Goal: Task Accomplishment & Management: Manage account settings

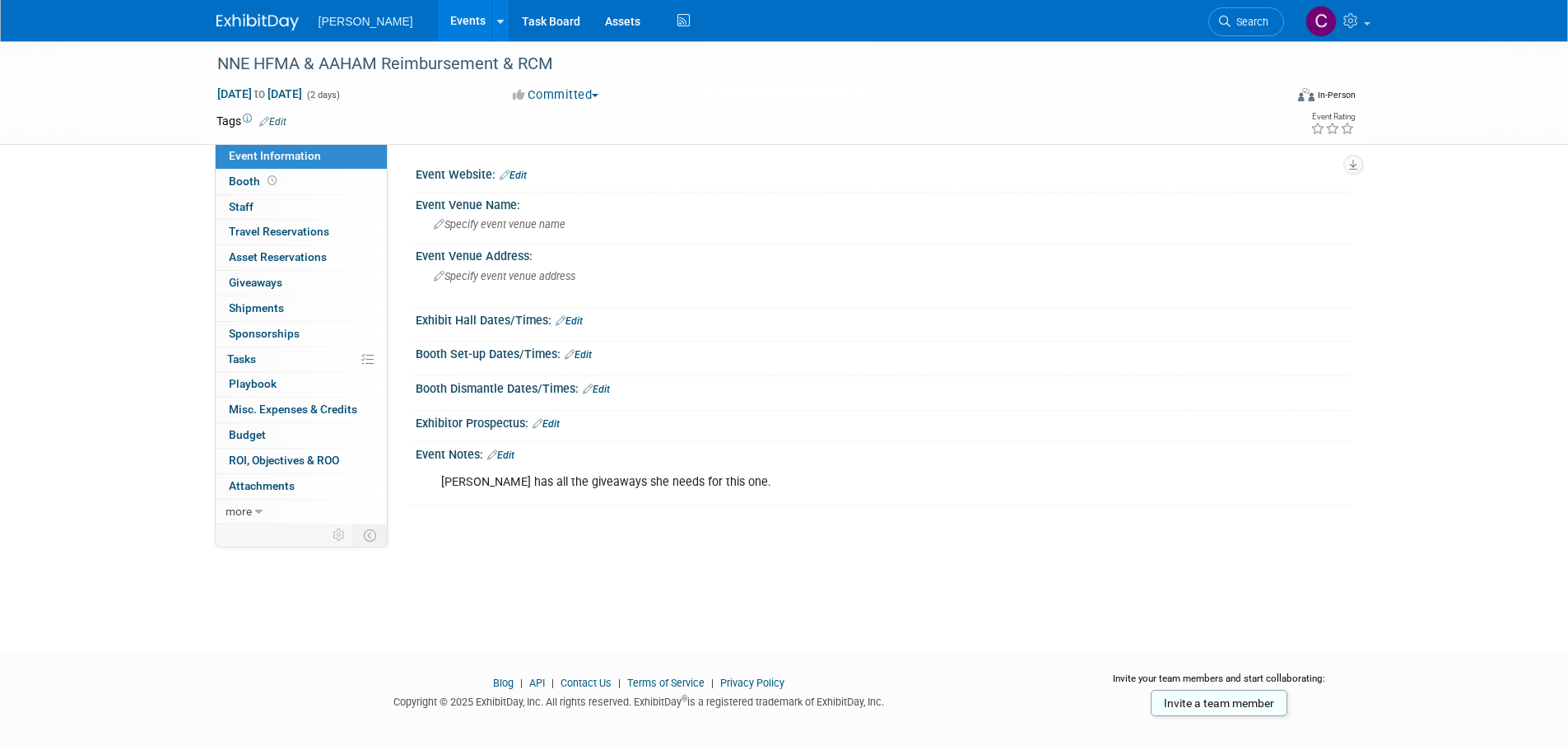
click at [438, 22] on link "Events" at bounding box center [468, 20] width 60 height 41
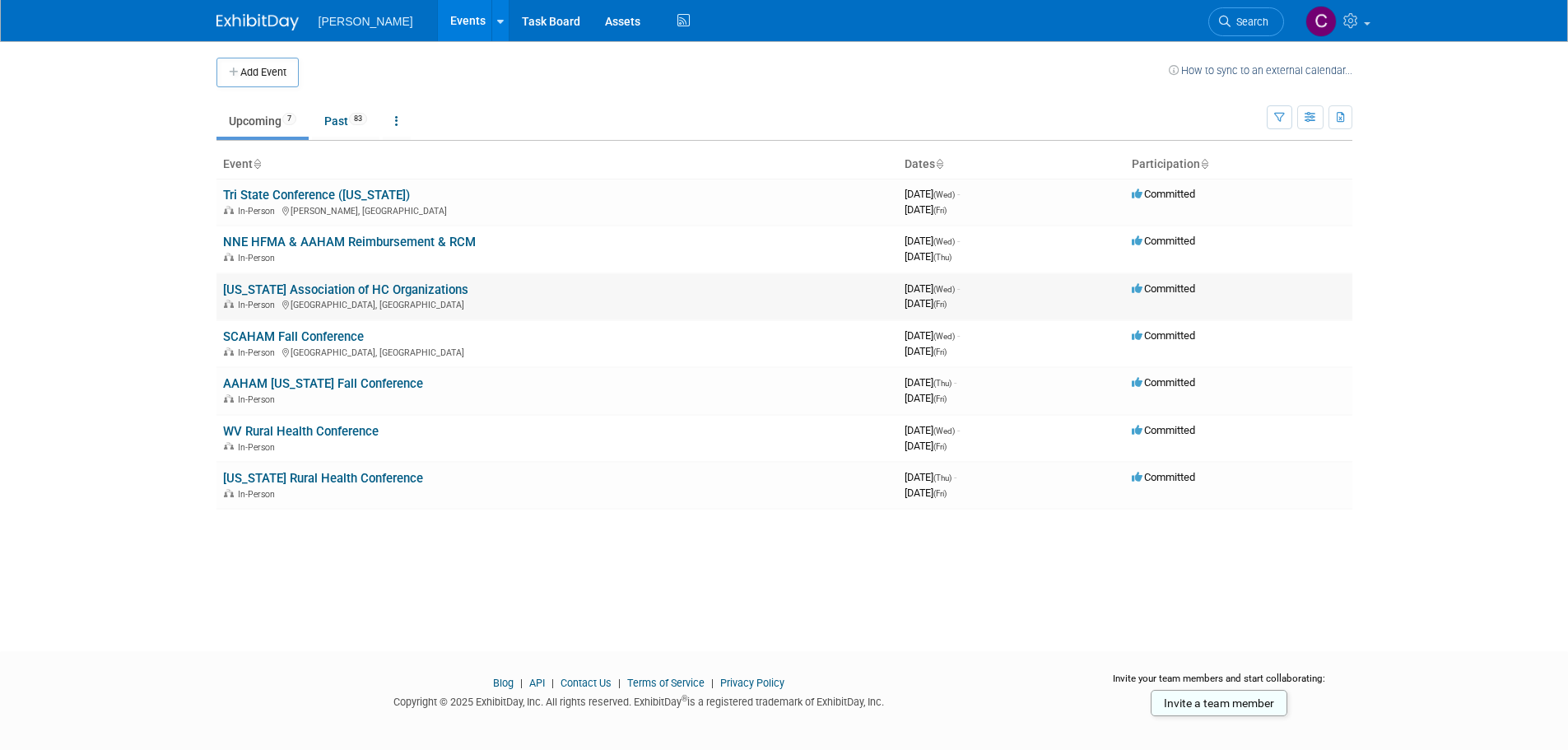
click at [322, 295] on link "[US_STATE] Association of HC Organizations" at bounding box center [345, 290] width 245 height 15
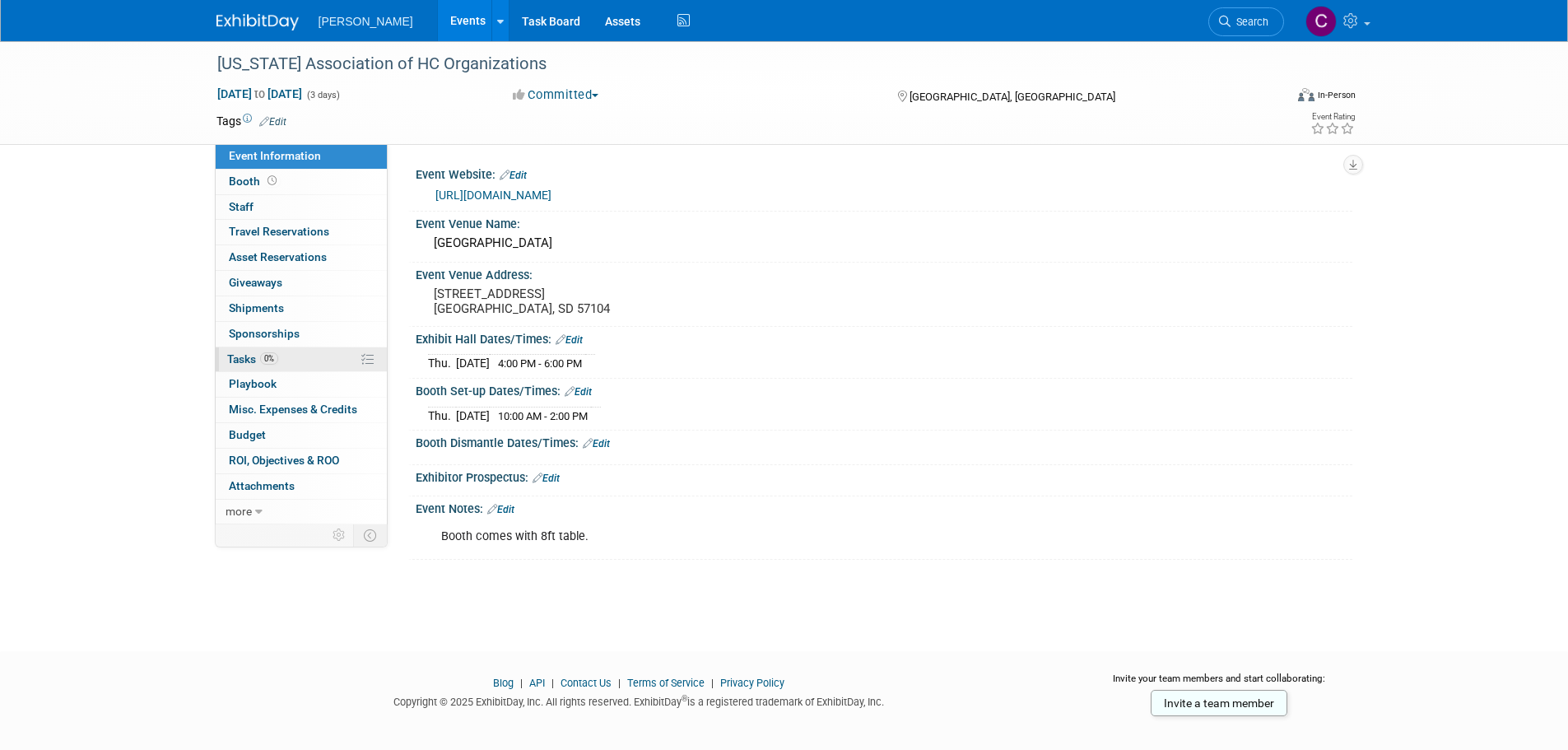
click at [246, 354] on span "Tasks 0%" at bounding box center [253, 359] width 51 height 13
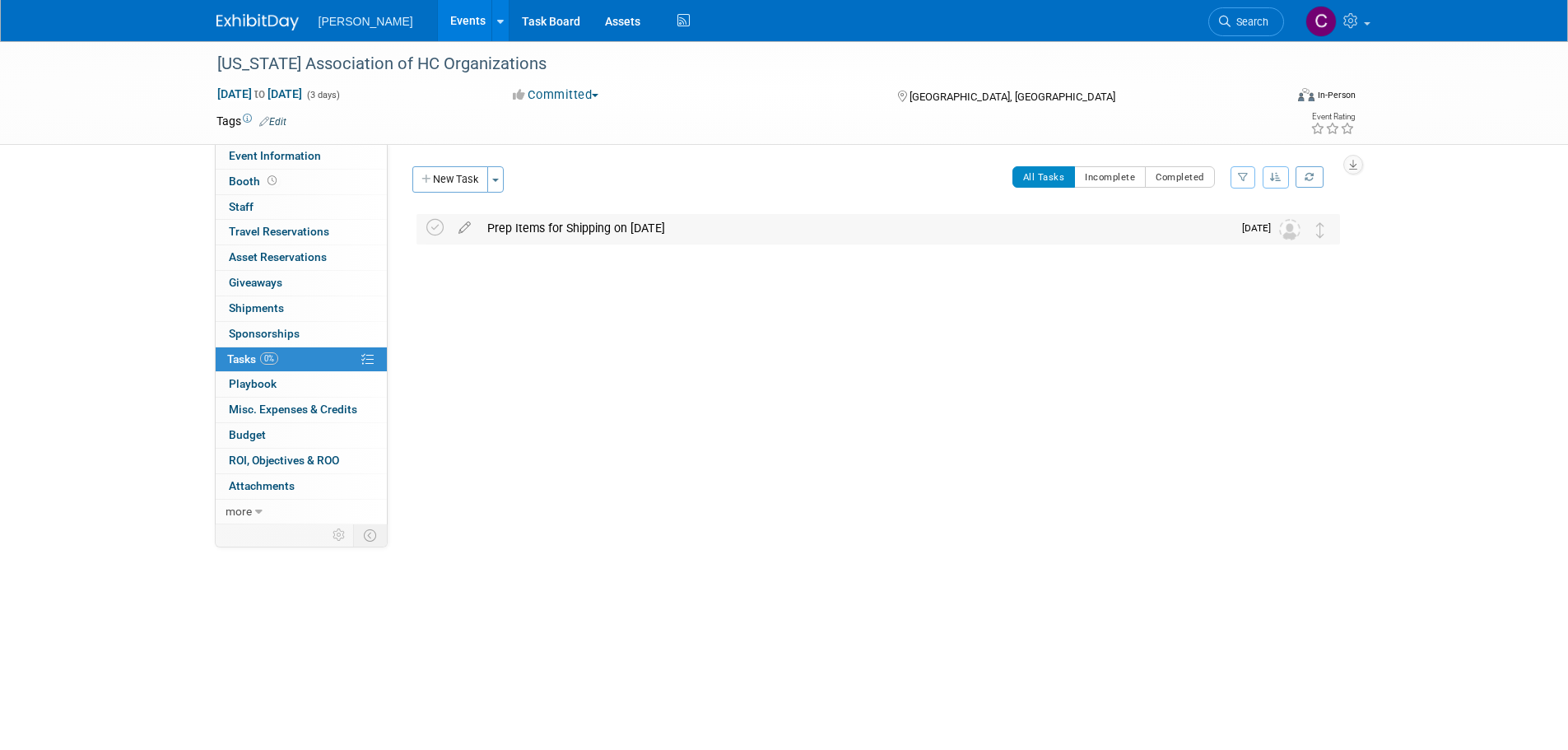
click at [546, 228] on div "Prep Items for Shipping on 9/17/25" at bounding box center [855, 227] width 753 height 28
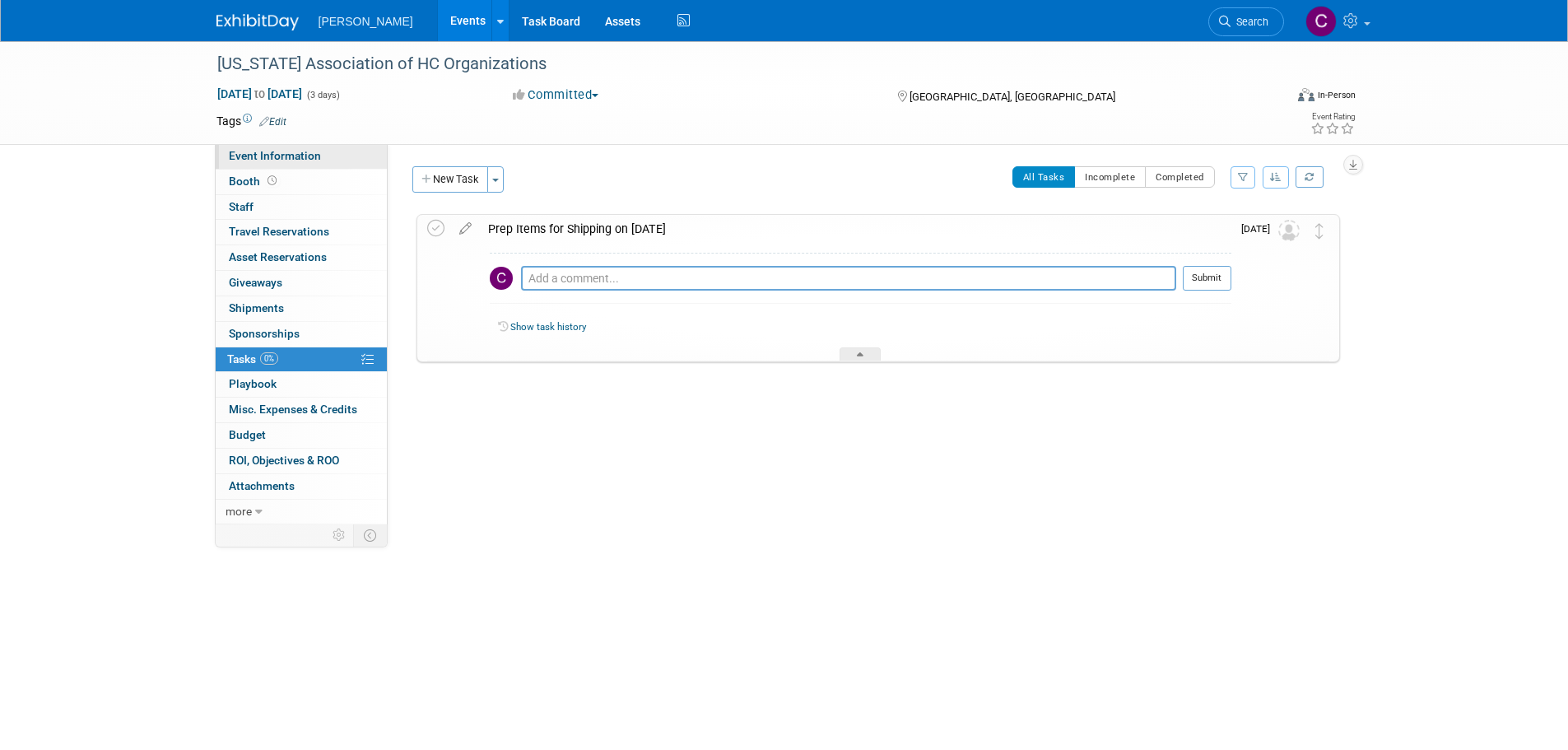
click at [261, 156] on span "Event Information" at bounding box center [274, 155] width 92 height 13
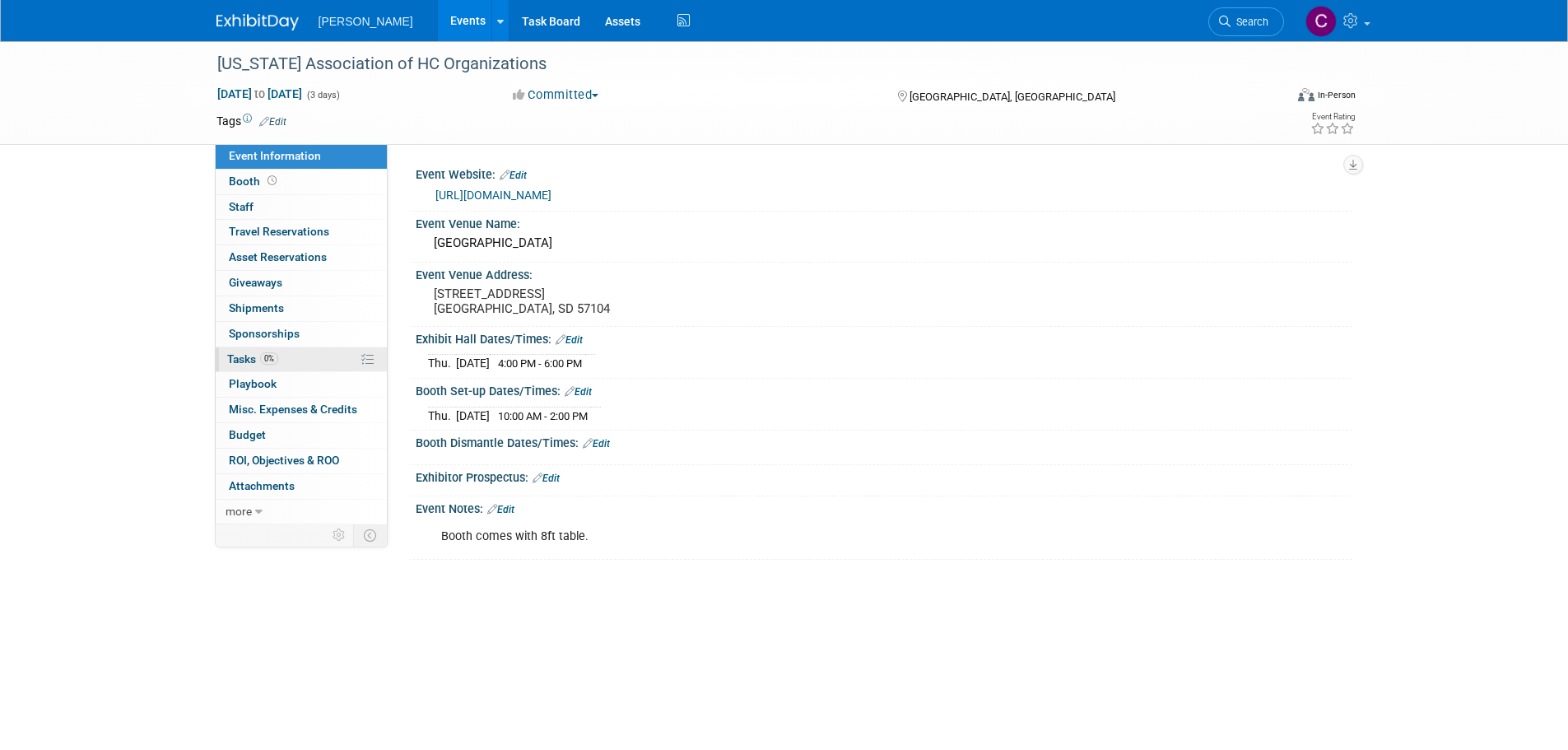
click at [241, 354] on span "Tasks 0%" at bounding box center [253, 359] width 51 height 13
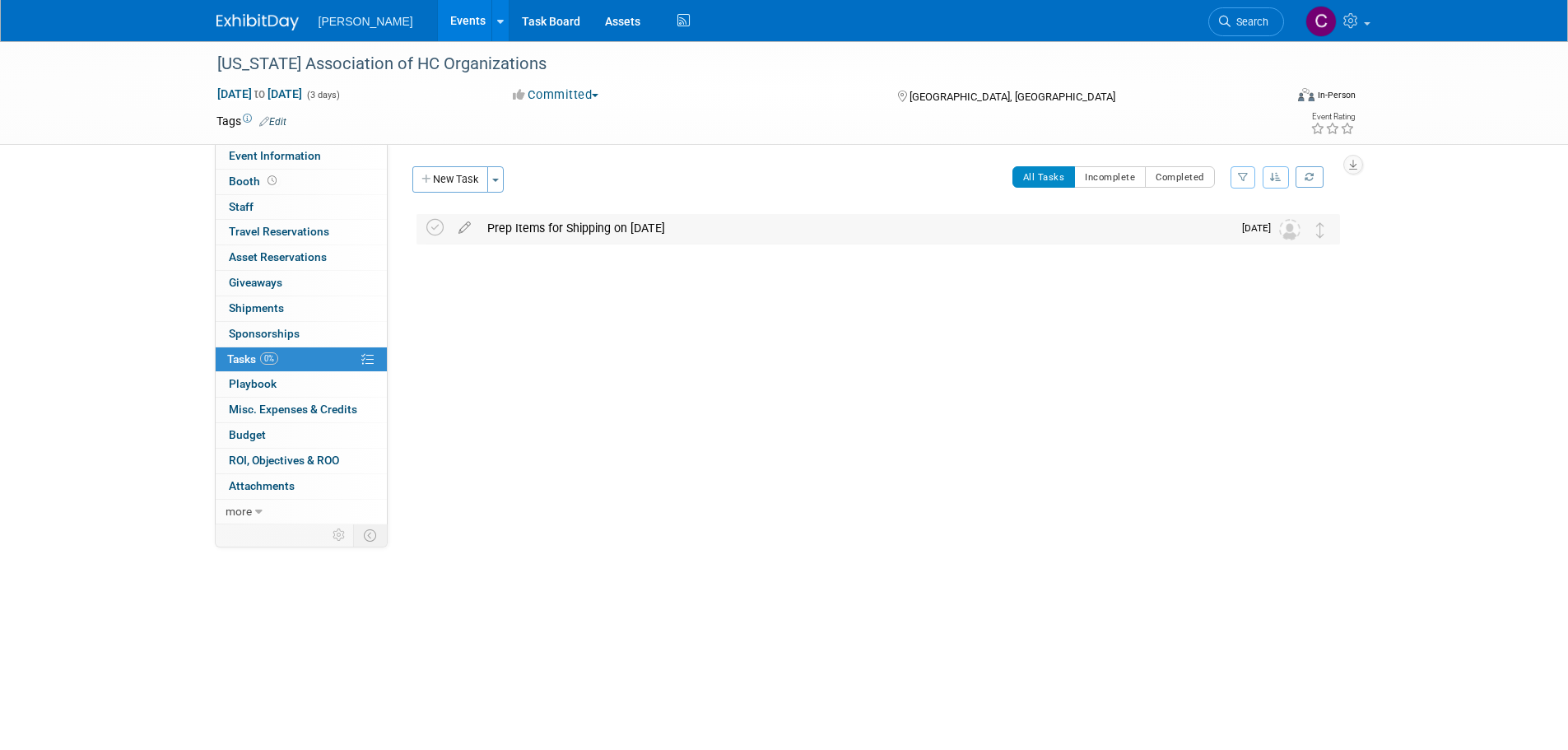
click at [597, 227] on div "Prep Items for Shipping on 9/17/25" at bounding box center [855, 227] width 753 height 28
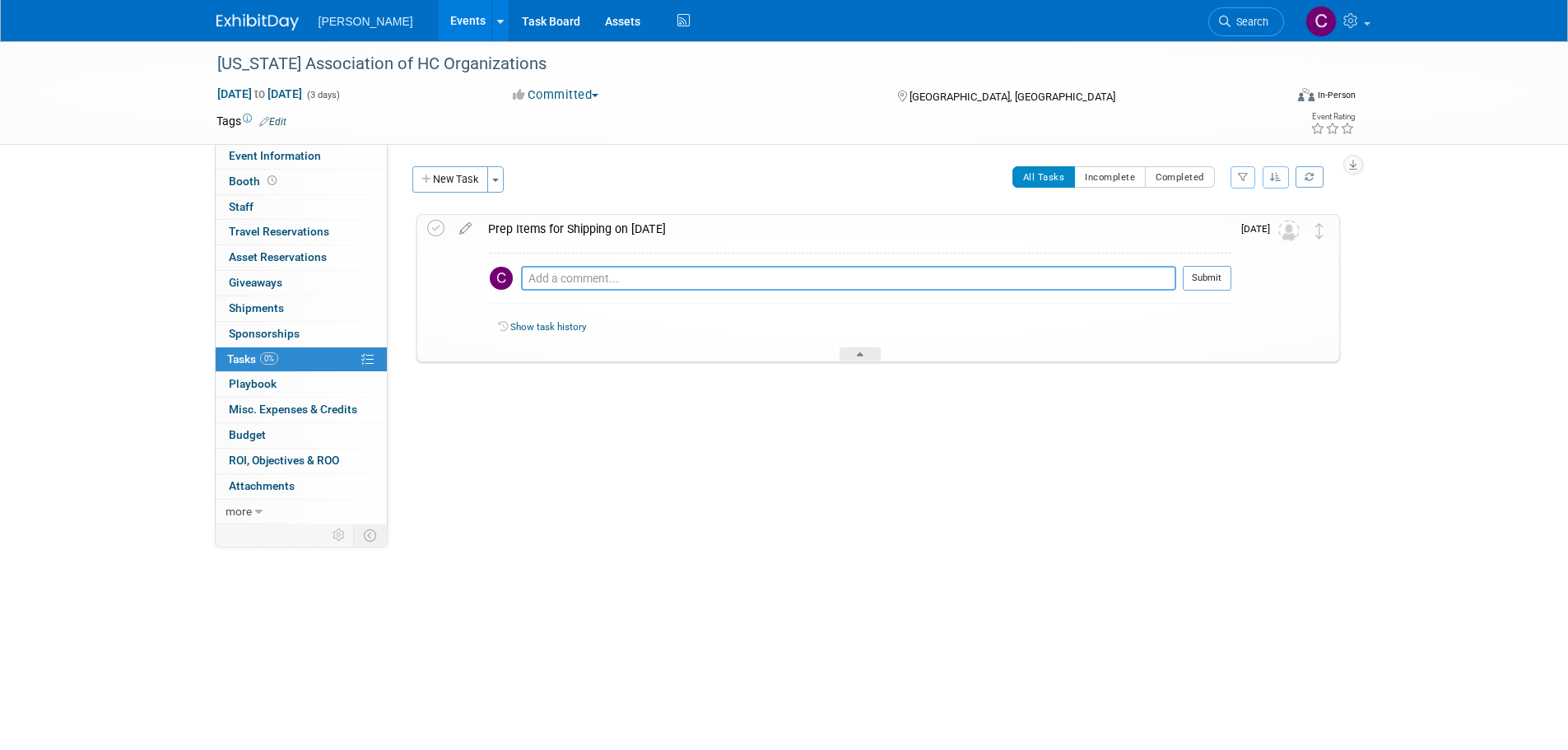
click at [594, 277] on textarea at bounding box center [848, 278] width 655 height 25
type textarea "Send 8ft table cover"
click at [1225, 272] on button "Submit" at bounding box center [1207, 278] width 48 height 25
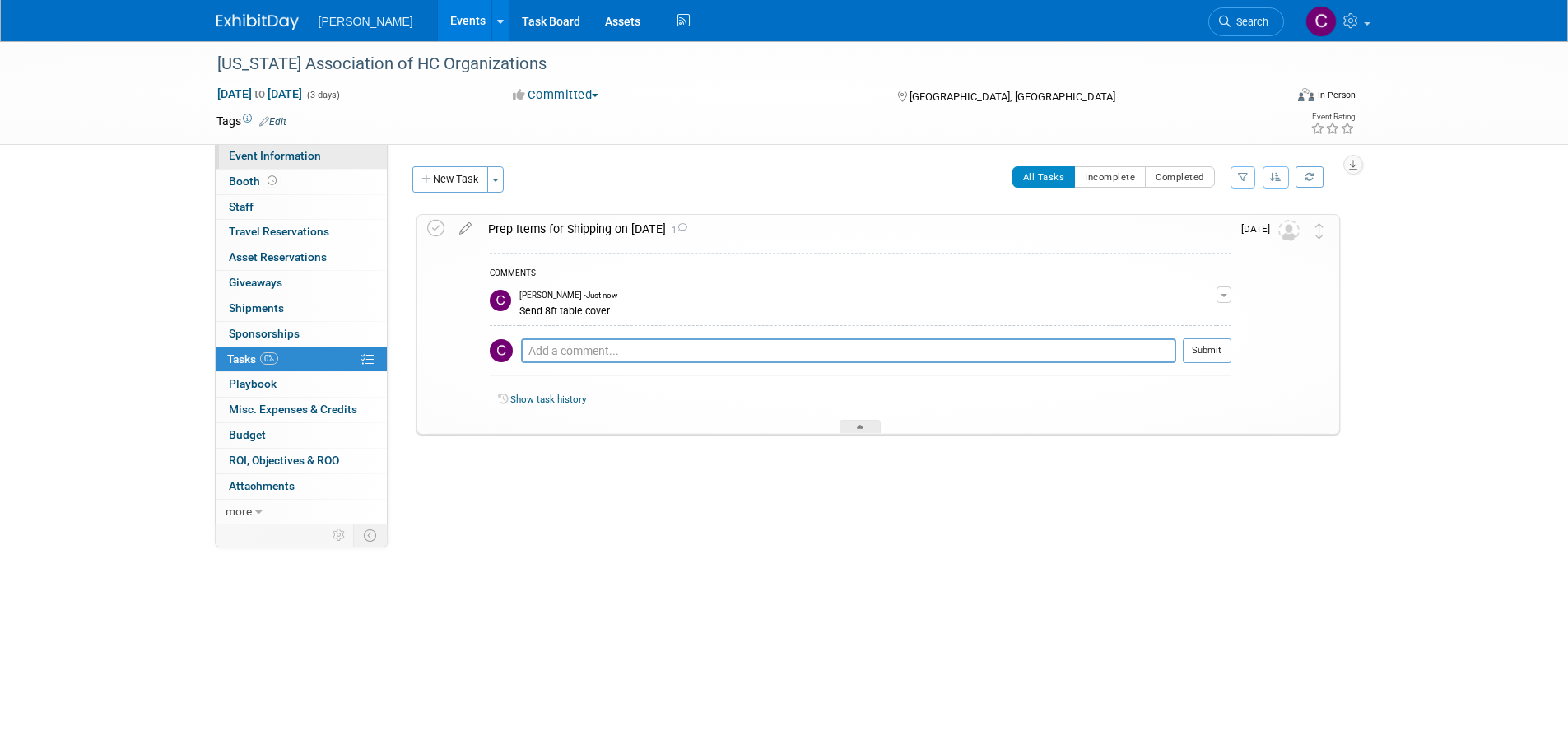
click at [277, 162] on span "Event Information" at bounding box center [274, 155] width 92 height 13
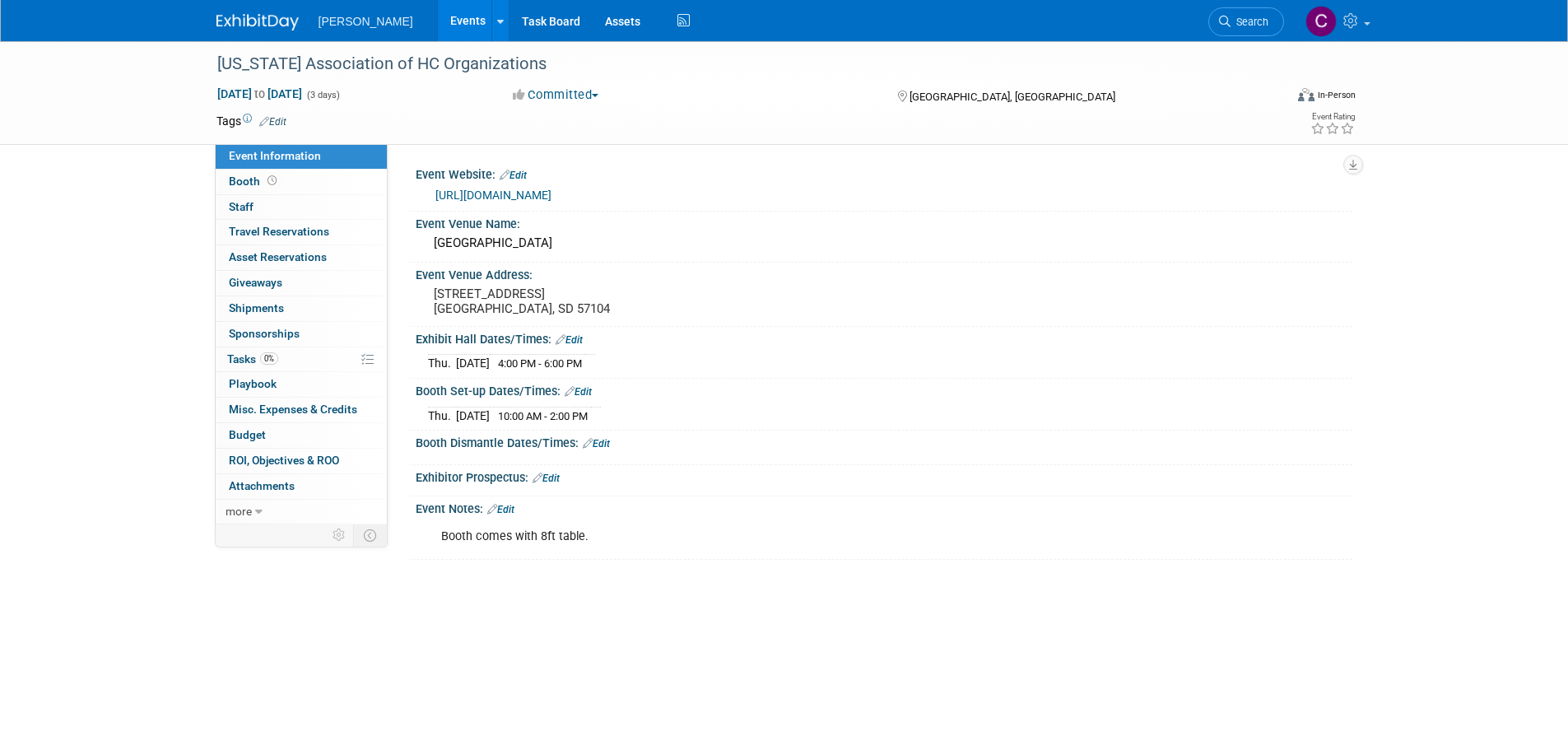
click at [450, 452] on div "Booth Dismantle Dates/Times: Edit" at bounding box center [884, 440] width 937 height 21
click at [588, 397] on link "Edit" at bounding box center [578, 392] width 27 height 12
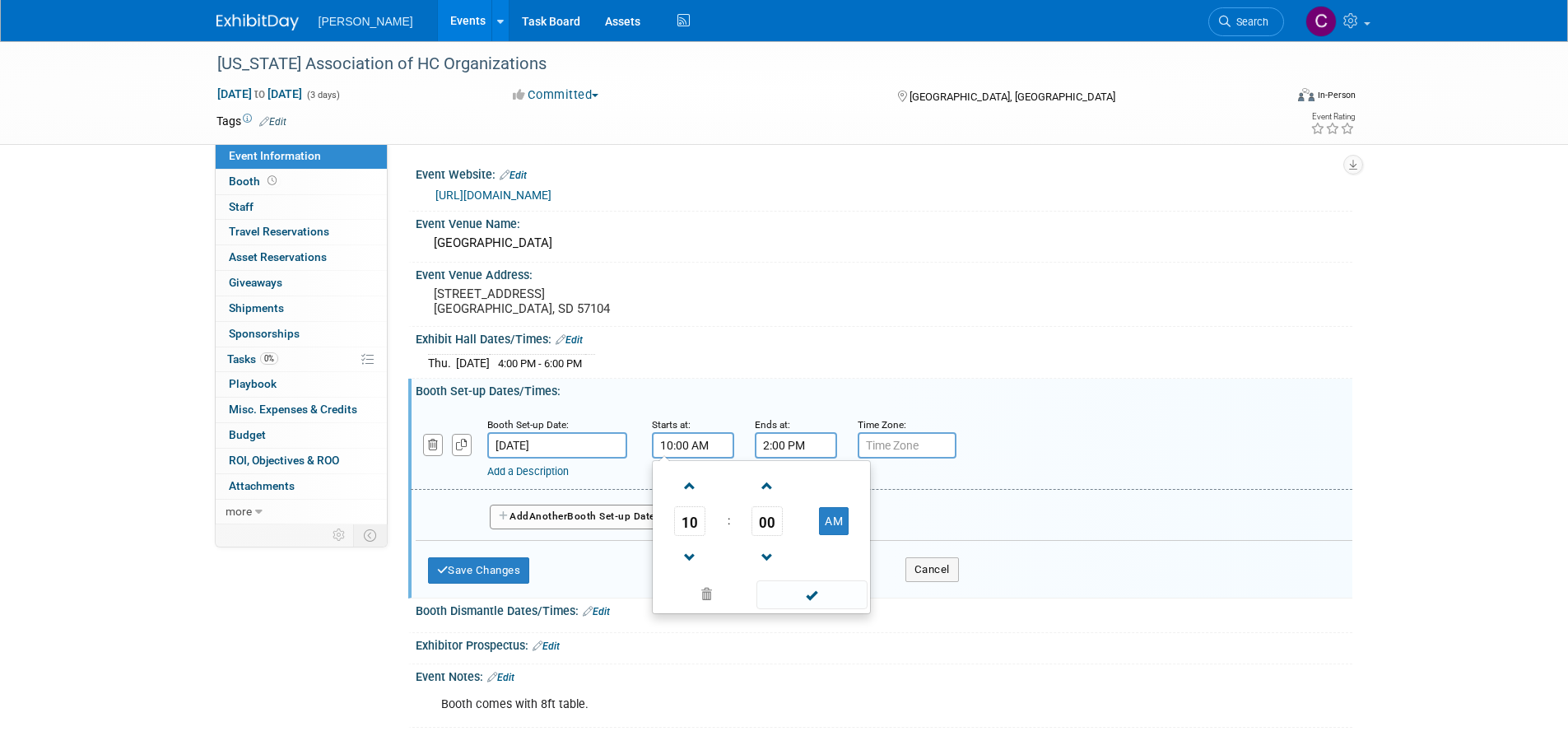
click at [683, 459] on input "10:00 AM" at bounding box center [694, 445] width 82 height 26
click at [694, 572] on span at bounding box center [691, 558] width 29 height 29
type input "9:00 AM"
click at [801, 609] on span at bounding box center [812, 595] width 111 height 29
click at [490, 584] on button "Save Changes" at bounding box center [479, 570] width 102 height 26
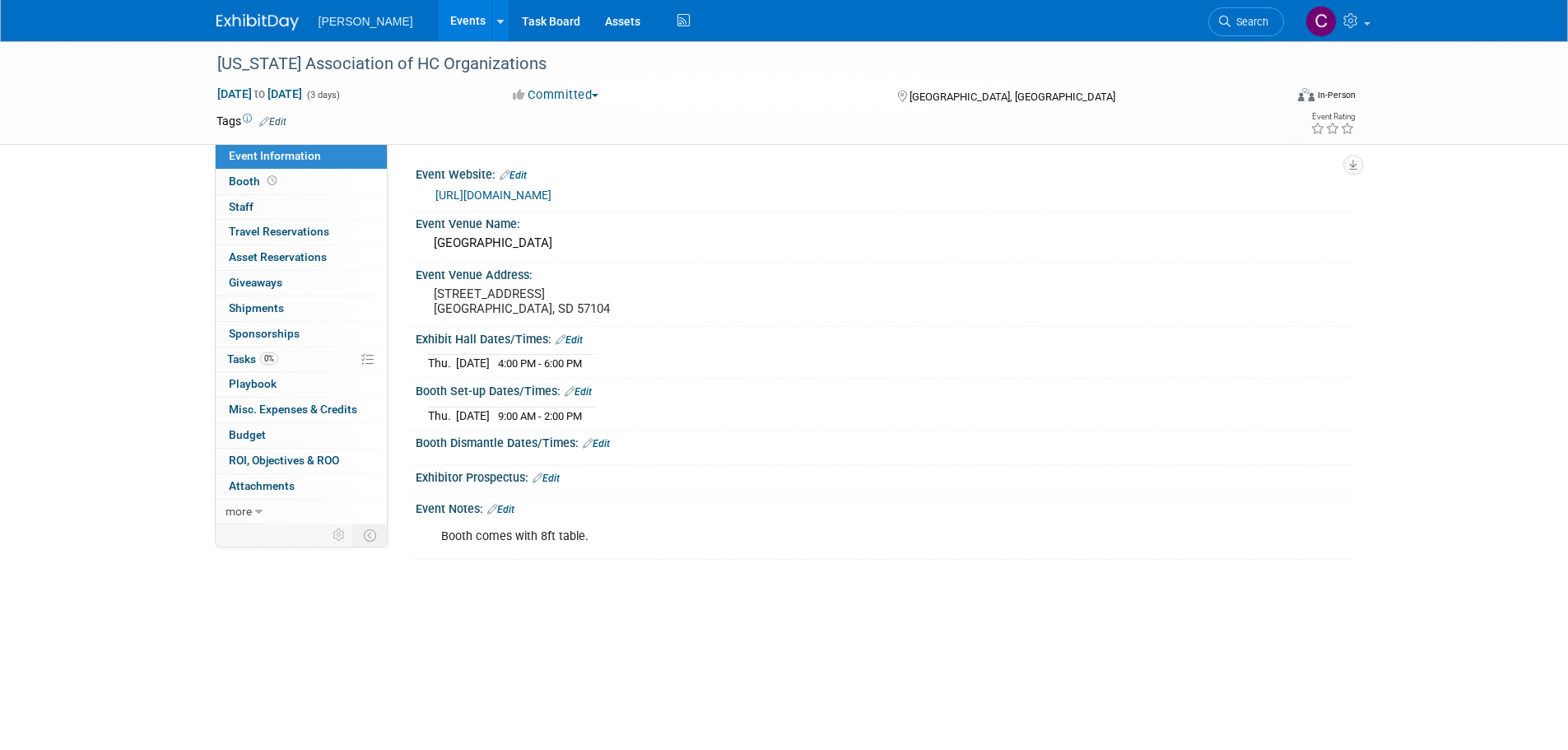
click at [605, 449] on link "Edit" at bounding box center [597, 443] width 27 height 12
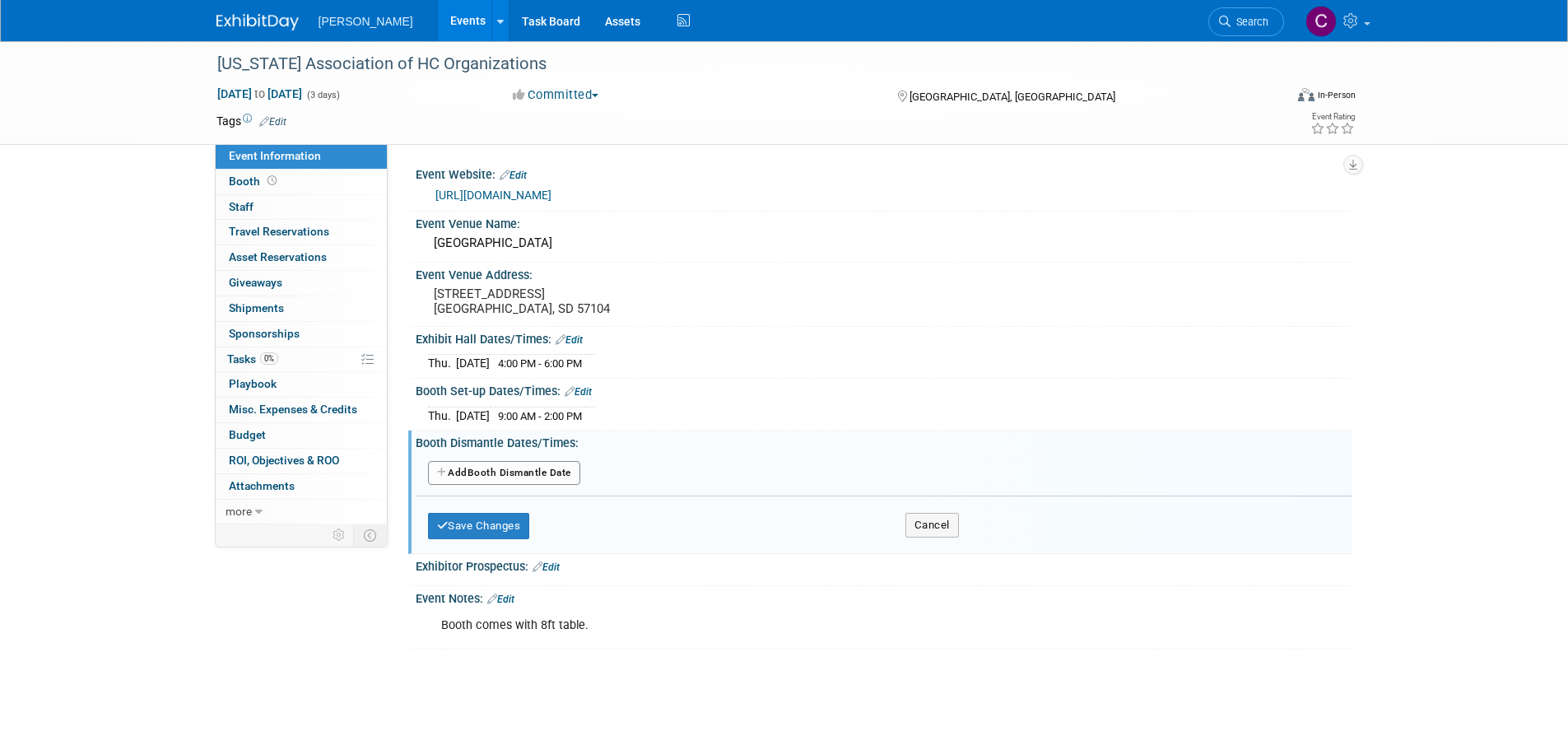
click at [500, 486] on button "Add Another Booth Dismantle Date" at bounding box center [503, 473] width 153 height 25
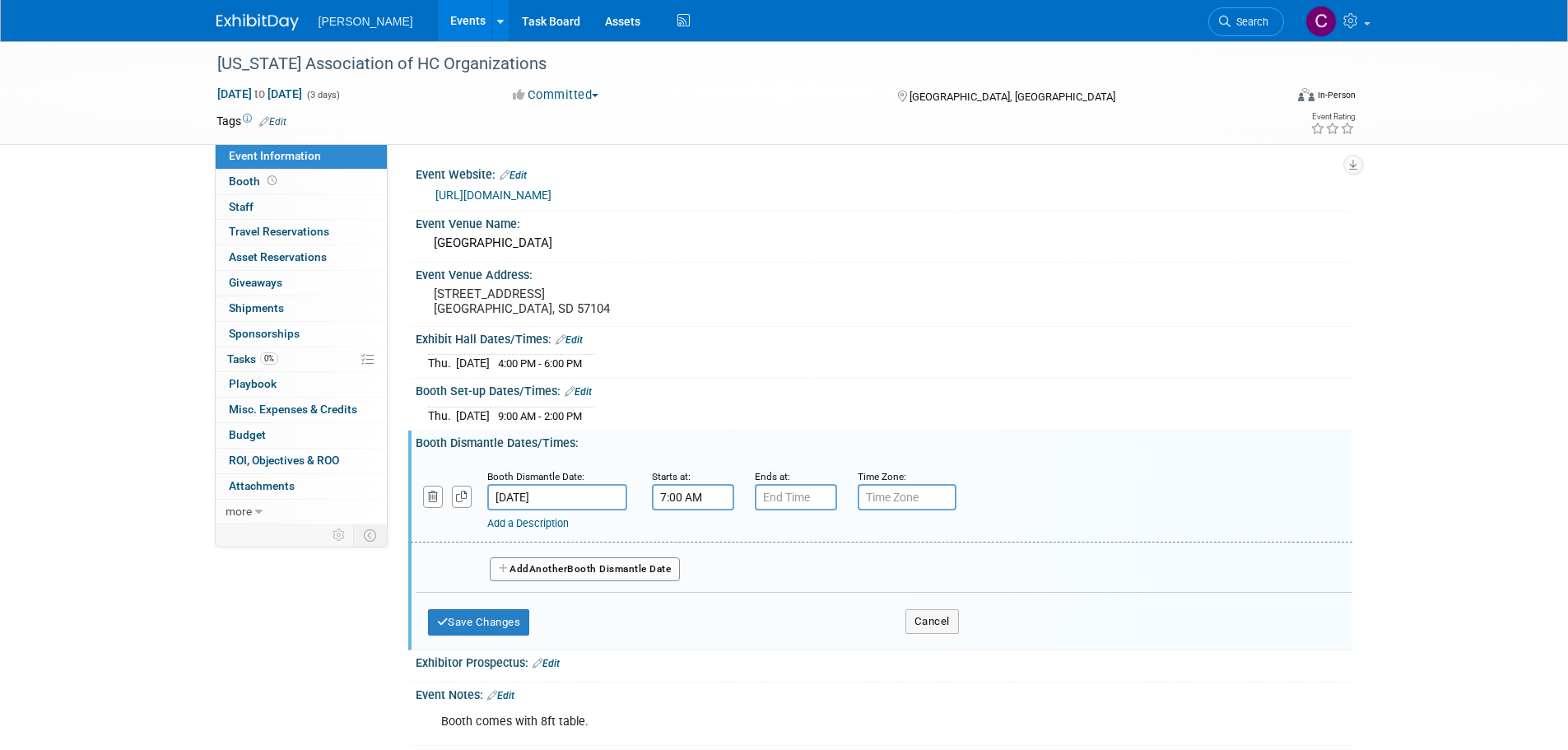
click at [683, 511] on input "7:00 AM" at bounding box center [694, 497] width 82 height 26
click at [696, 624] on span at bounding box center [691, 609] width 29 height 29
click at [831, 586] on button "AM" at bounding box center [833, 573] width 29 height 28
type input "6:00 PM"
click at [801, 511] on input "7:00 PM" at bounding box center [796, 497] width 82 height 26
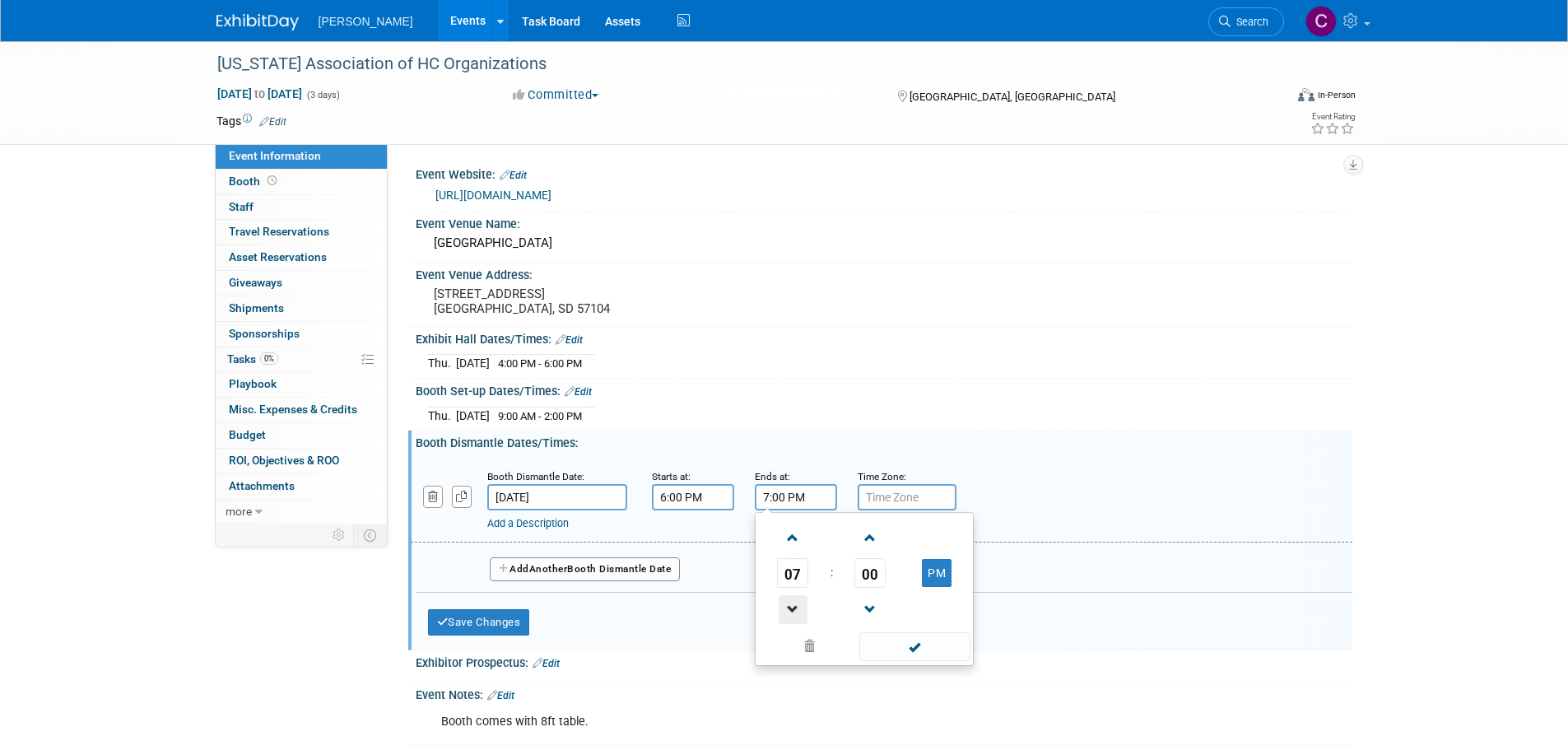
click at [785, 624] on span at bounding box center [793, 609] width 29 height 29
click at [788, 553] on span at bounding box center [793, 538] width 29 height 29
type input "8:00 PM"
click at [903, 660] on span at bounding box center [916, 647] width 111 height 29
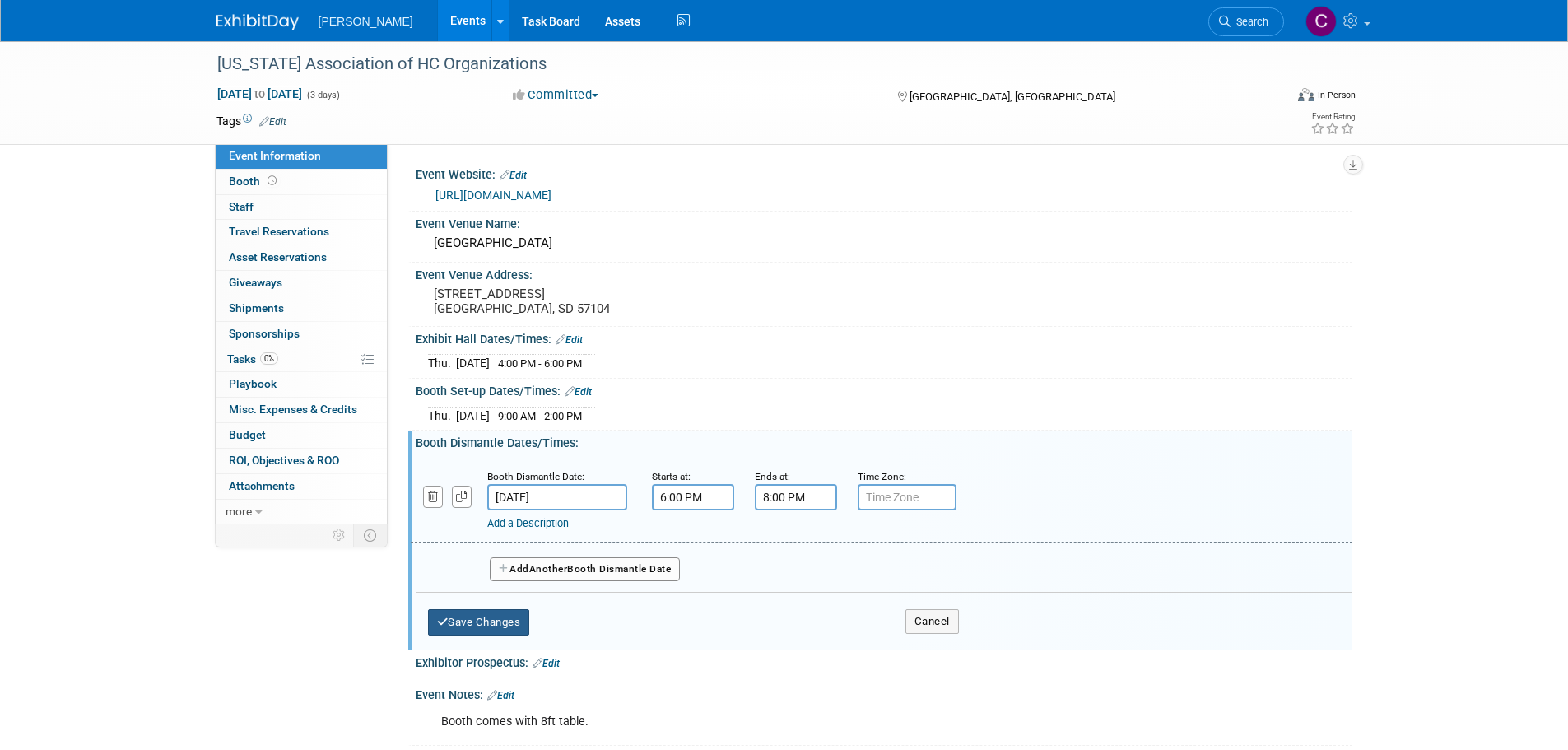
click at [511, 636] on button "Save Changes" at bounding box center [479, 622] width 102 height 26
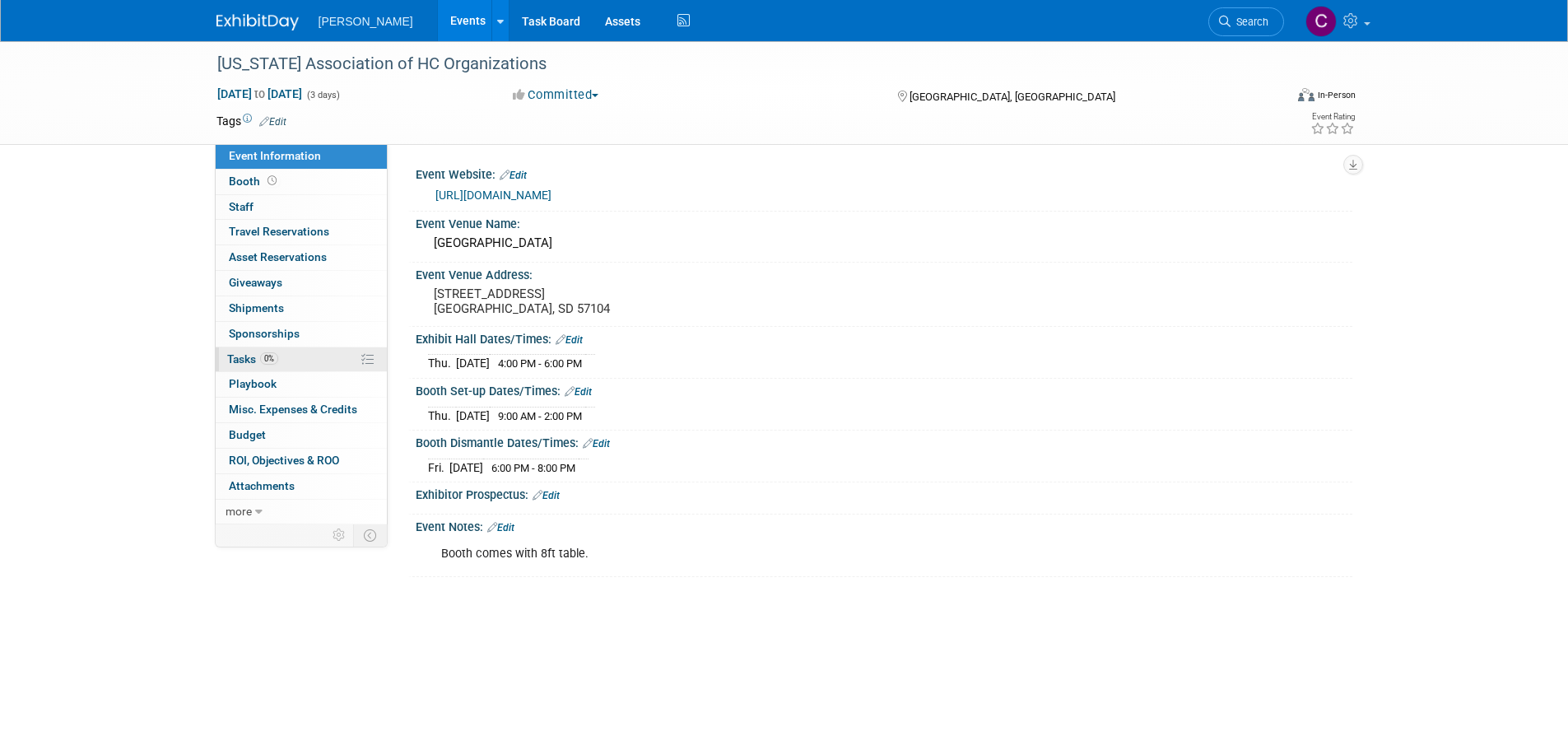
click at [260, 360] on span "Tasks 0%" at bounding box center [253, 359] width 51 height 13
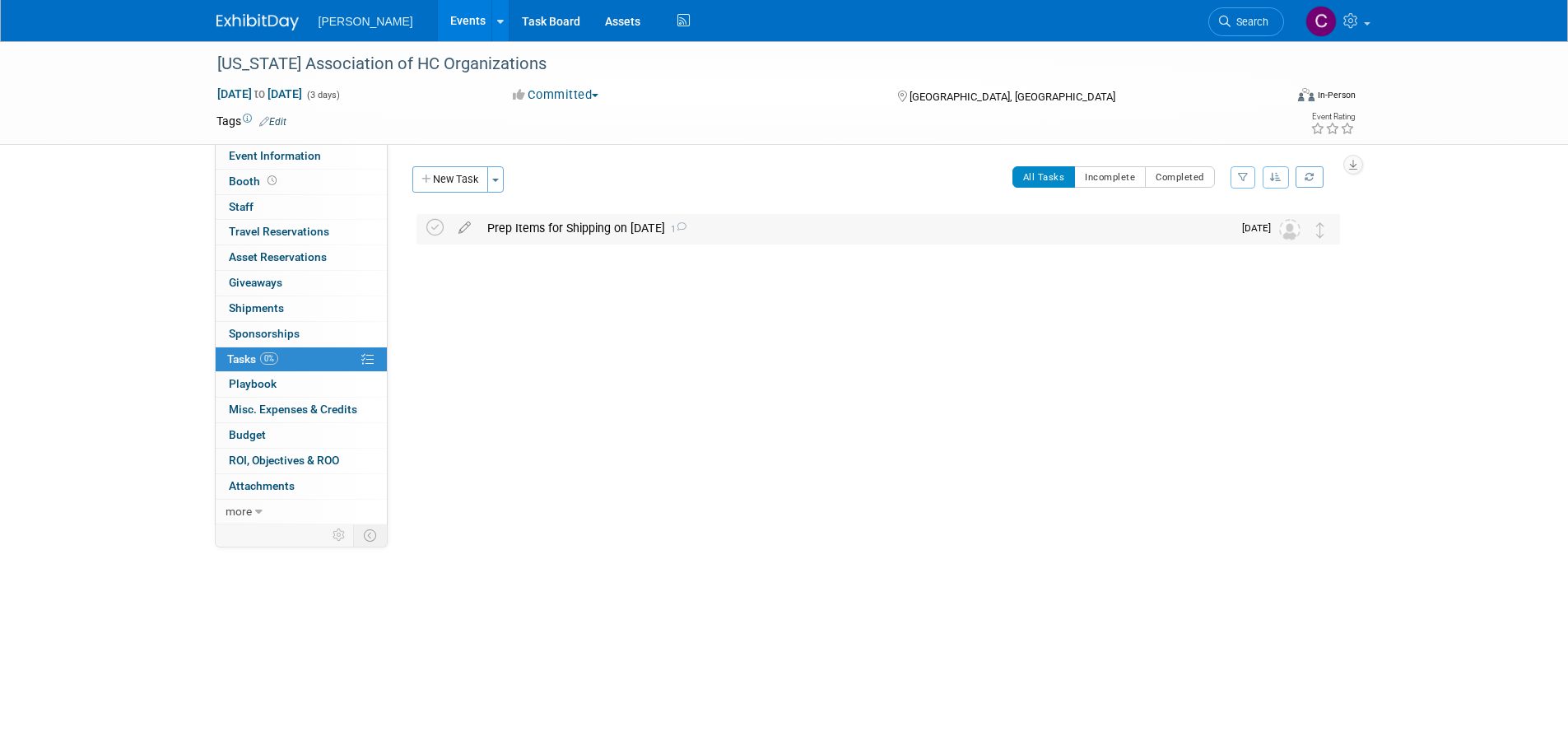
click at [571, 238] on div "Prep Items for Shipping on 9/17/25 1" at bounding box center [855, 227] width 753 height 28
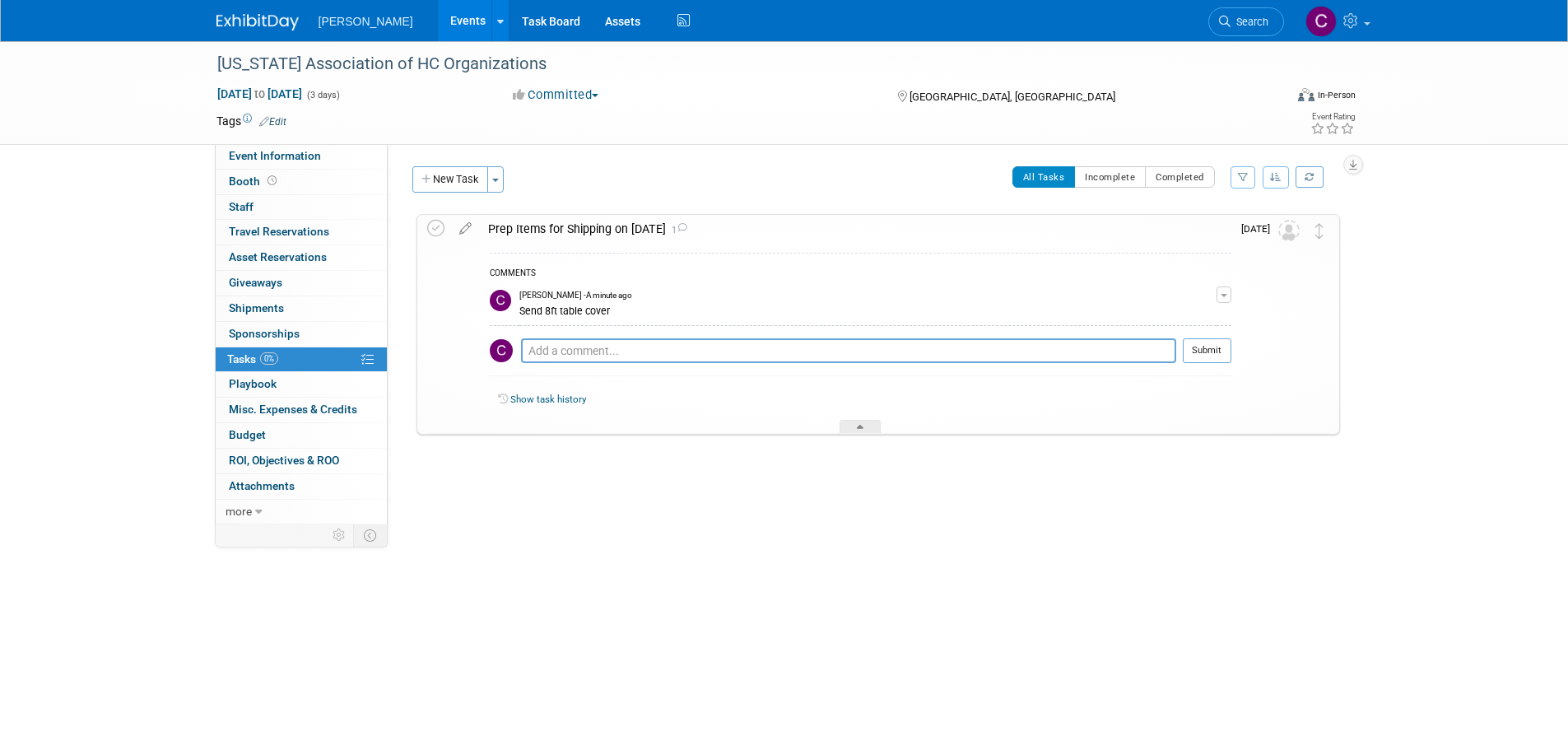
click at [461, 228] on icon at bounding box center [466, 225] width 29 height 21
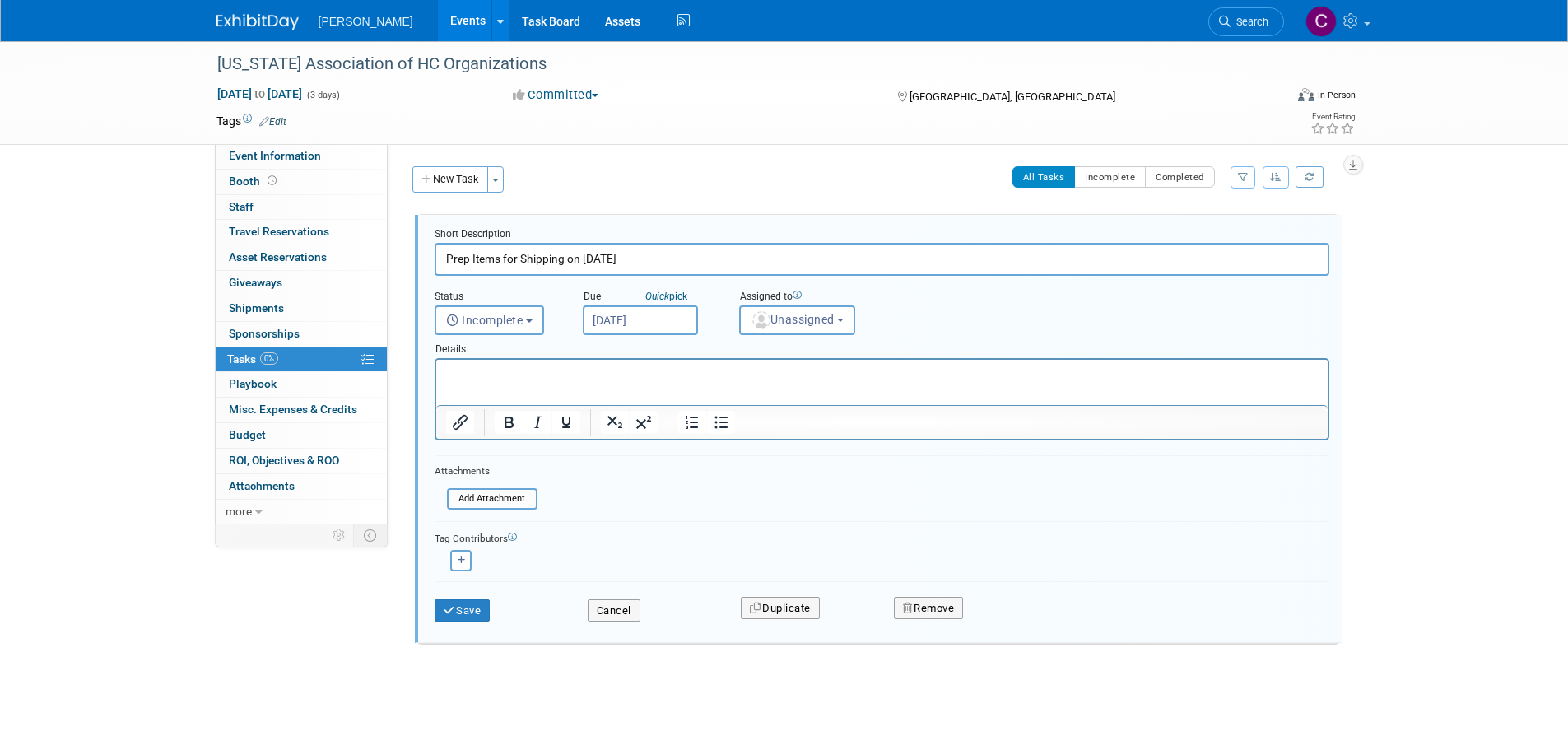
click at [470, 369] on p "Rich Text Area. Press ALT-0 for help." at bounding box center [881, 374] width 873 height 16
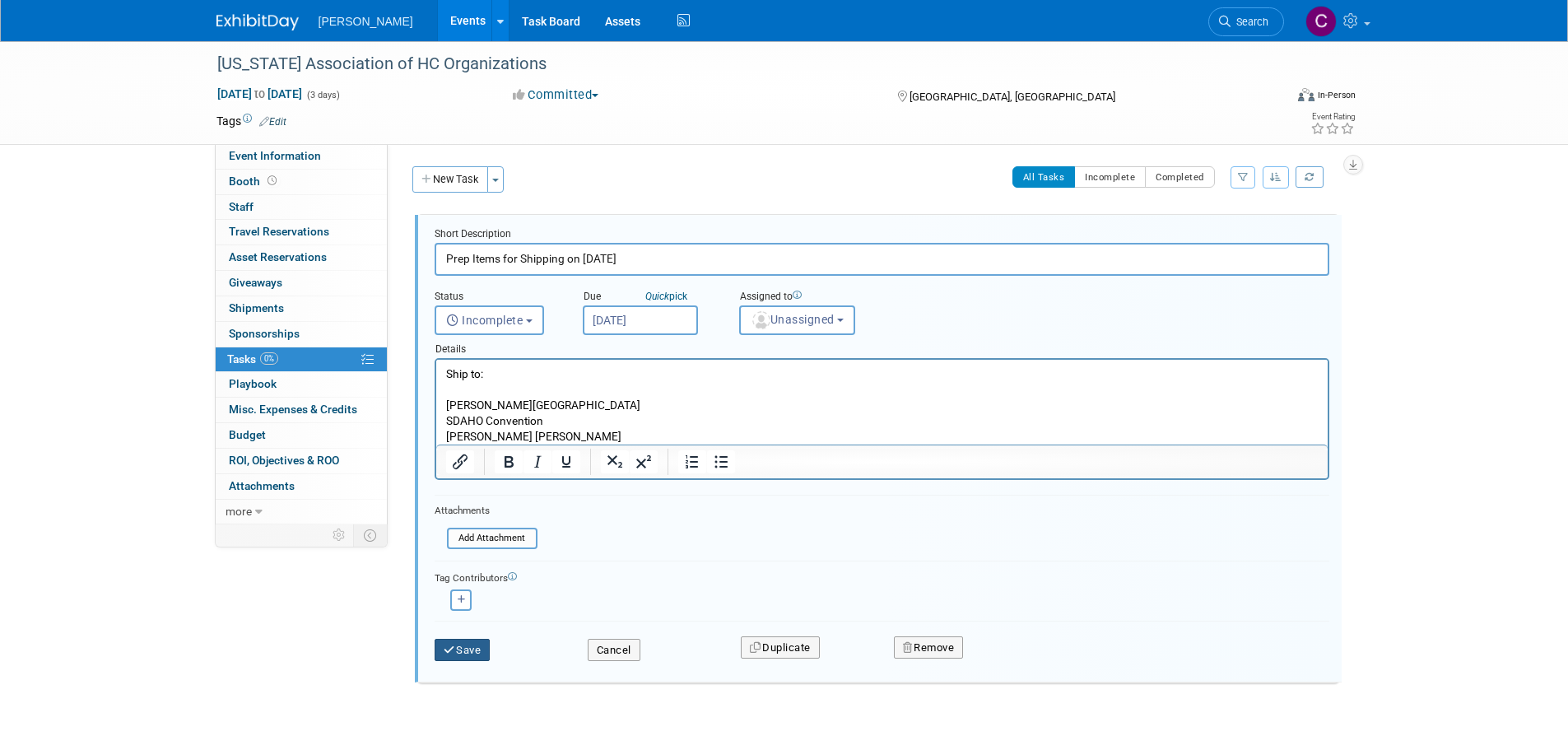
click at [470, 647] on button "Save" at bounding box center [462, 650] width 56 height 23
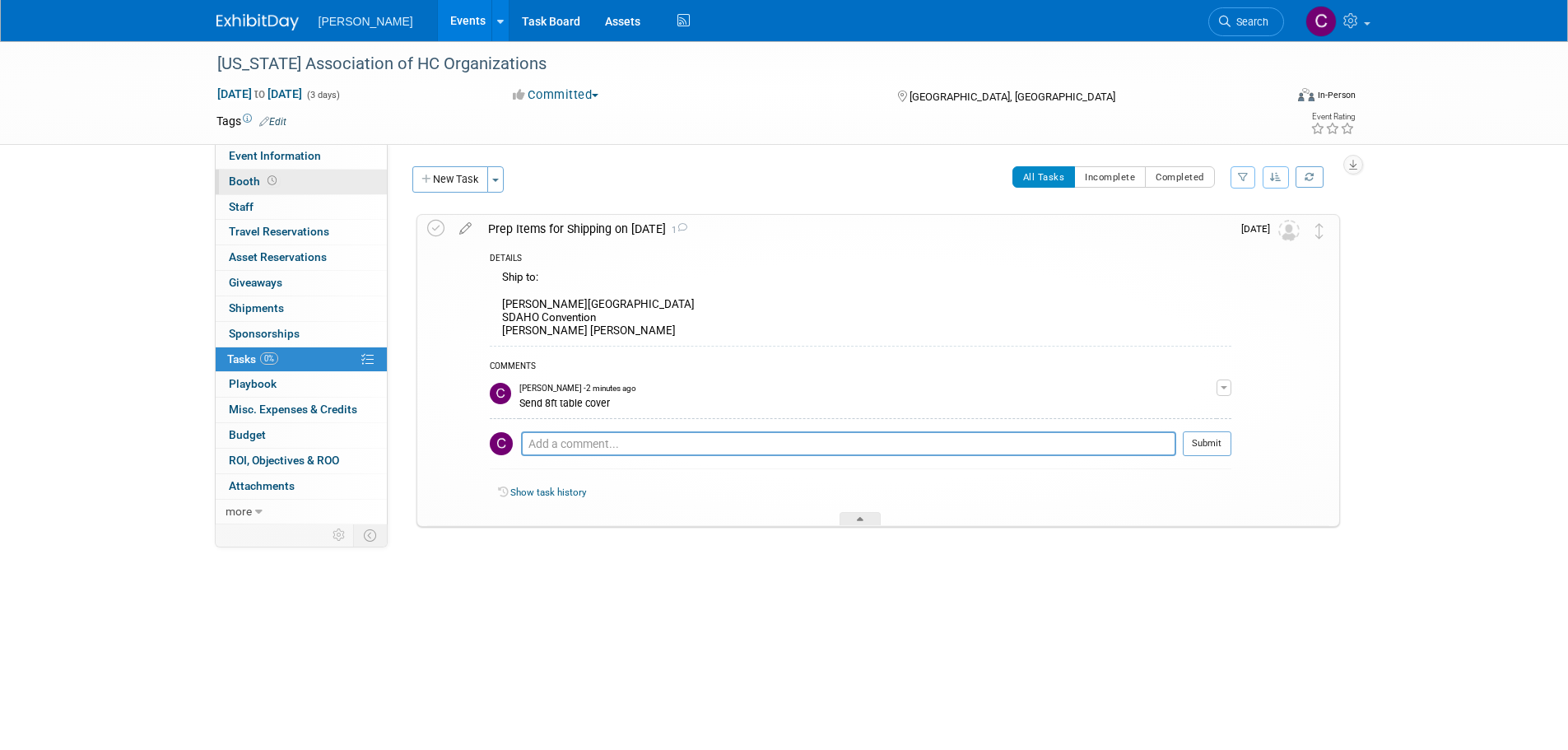
click at [248, 173] on link "Booth" at bounding box center [301, 182] width 171 height 25
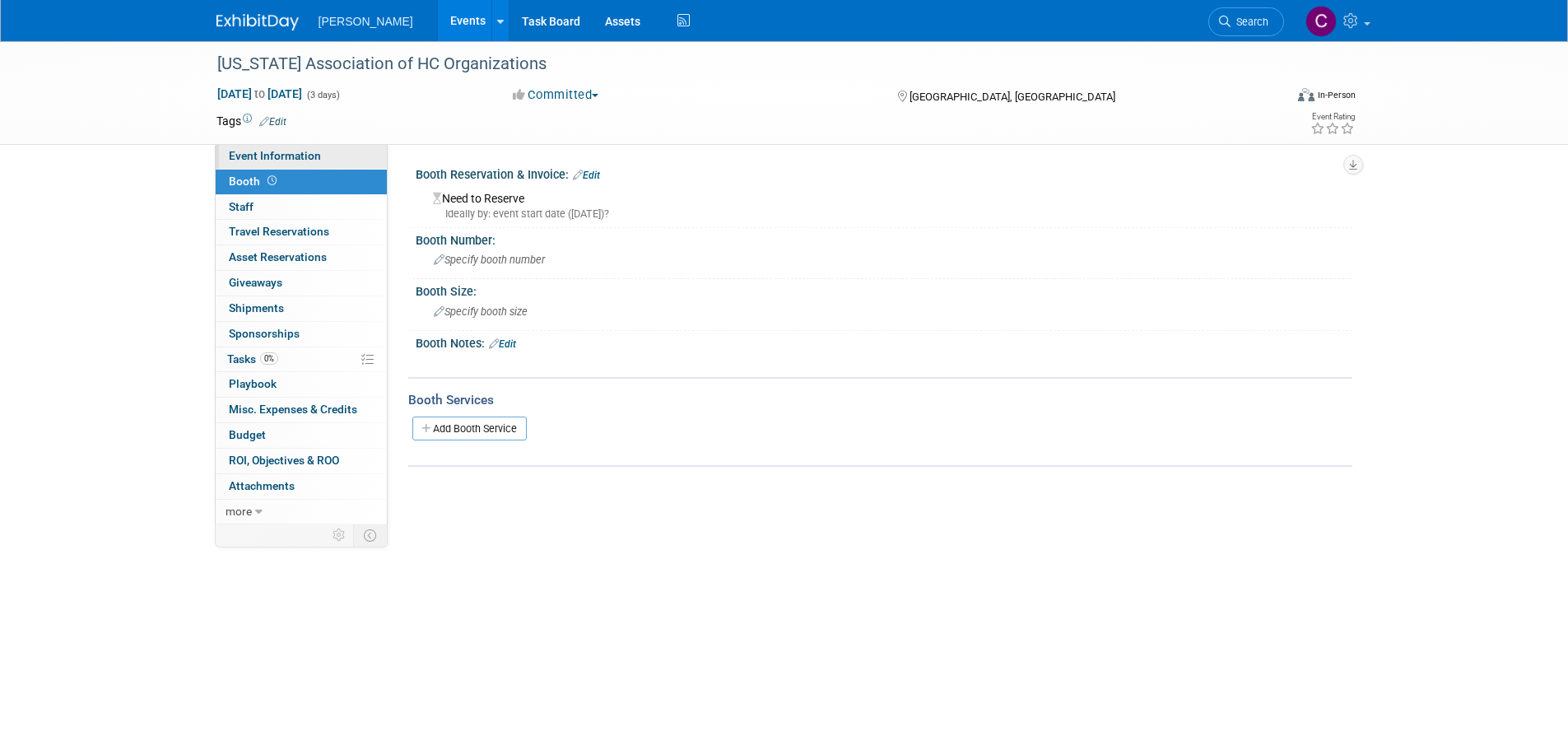
click at [261, 154] on span "Event Information" at bounding box center [274, 155] width 92 height 13
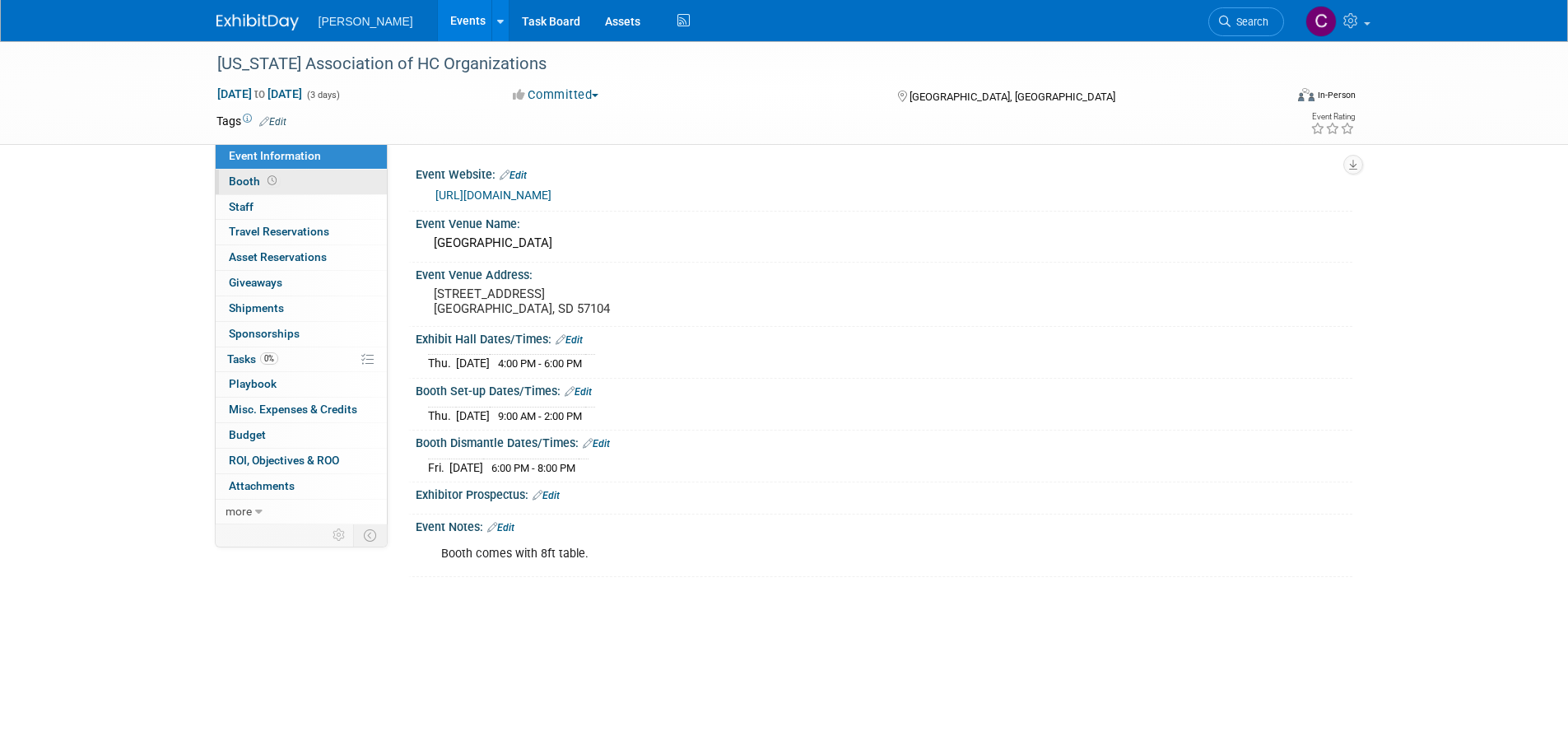
click at [249, 174] on link "Booth" at bounding box center [301, 182] width 171 height 25
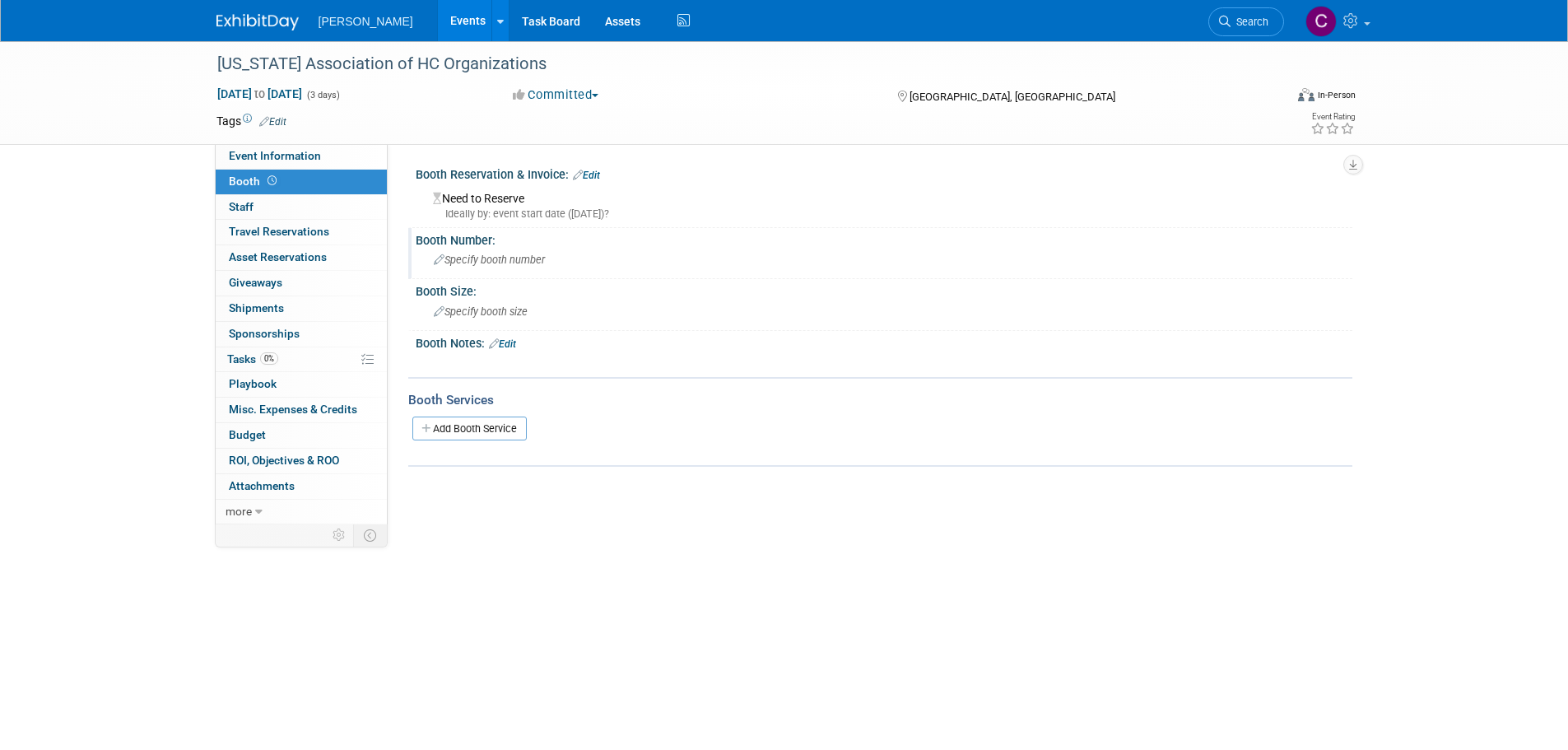
click at [479, 262] on span "Specify booth number" at bounding box center [490, 259] width 111 height 13
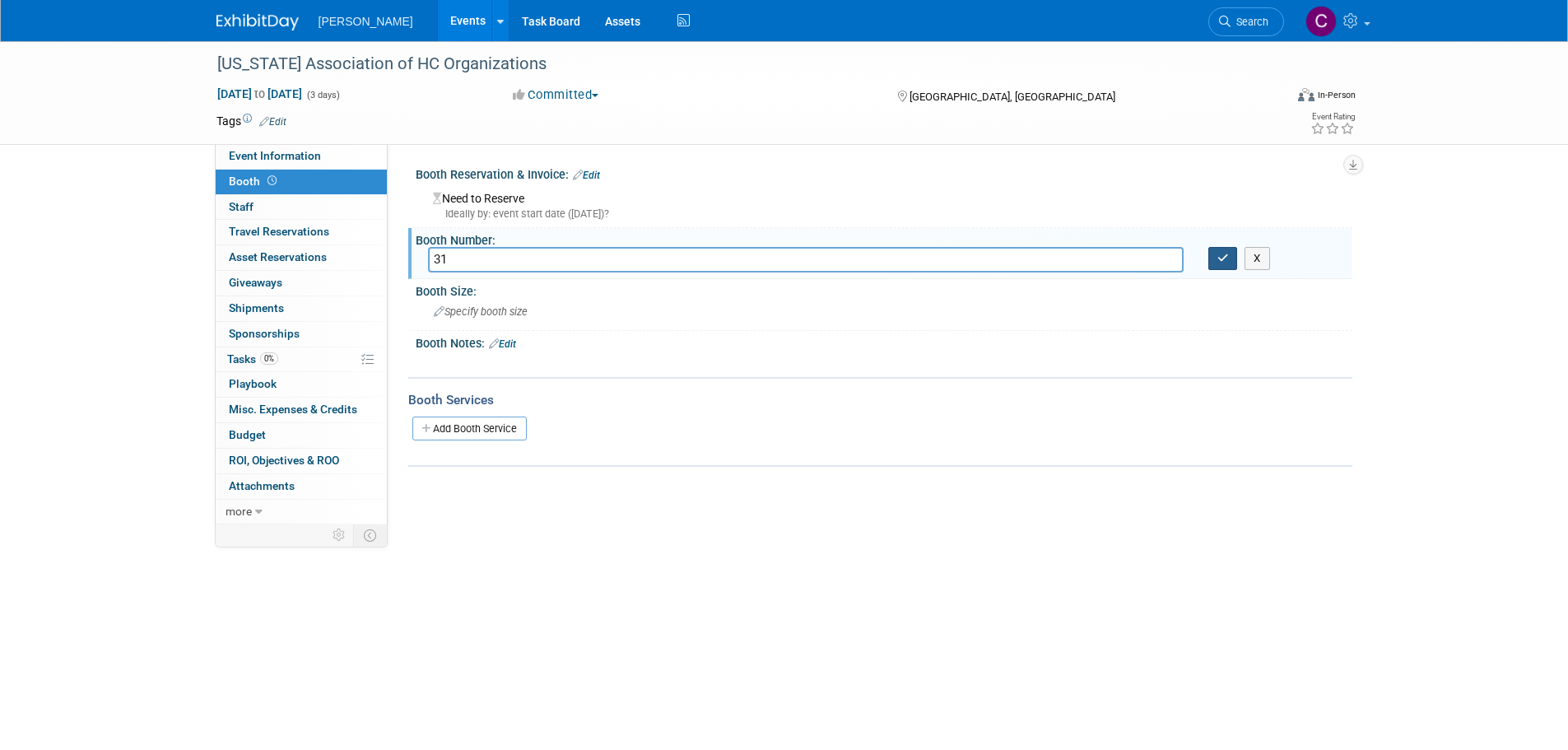
type input "31"
click at [1226, 263] on icon "button" at bounding box center [1223, 259] width 12 height 11
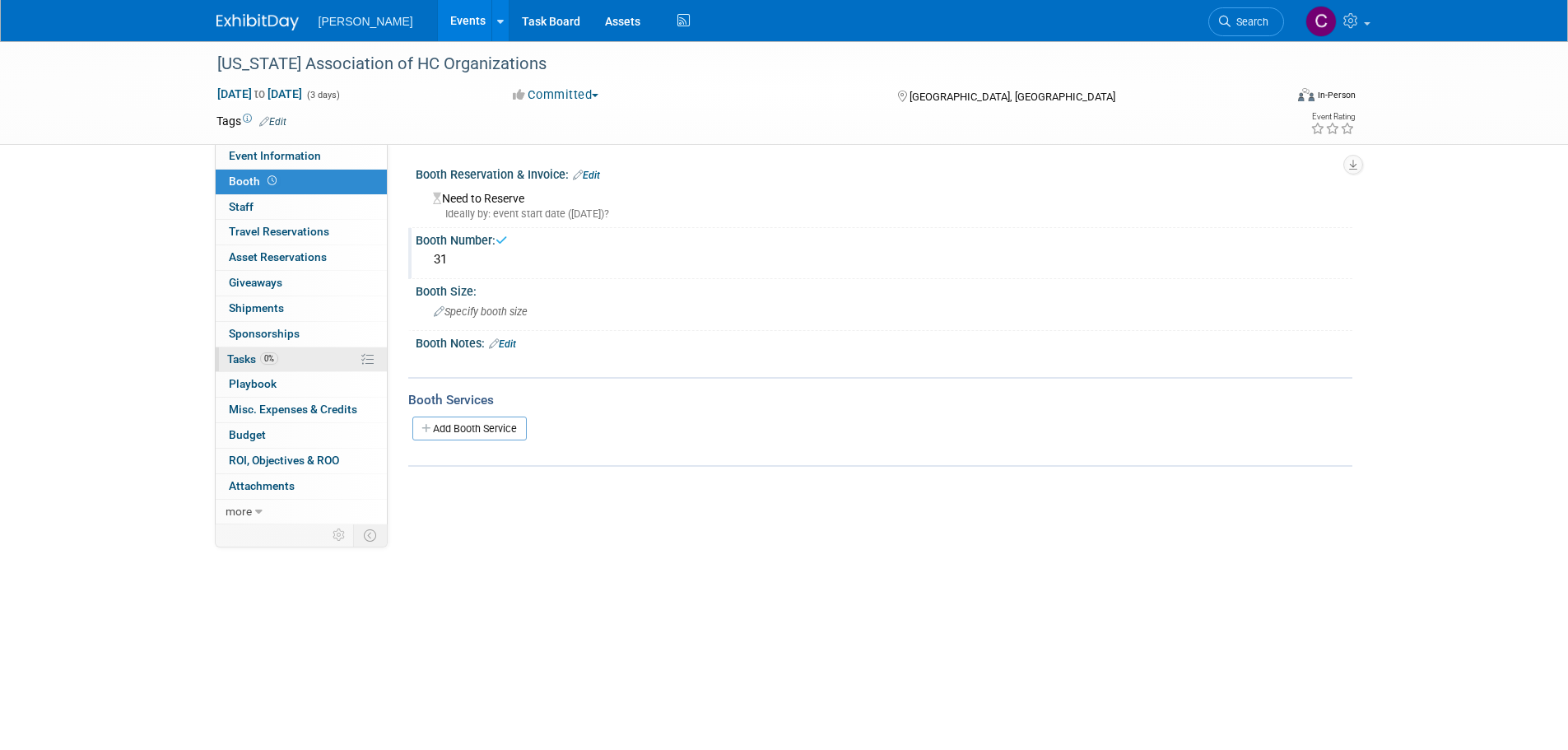
click at [249, 364] on span "Tasks 0%" at bounding box center [253, 359] width 51 height 13
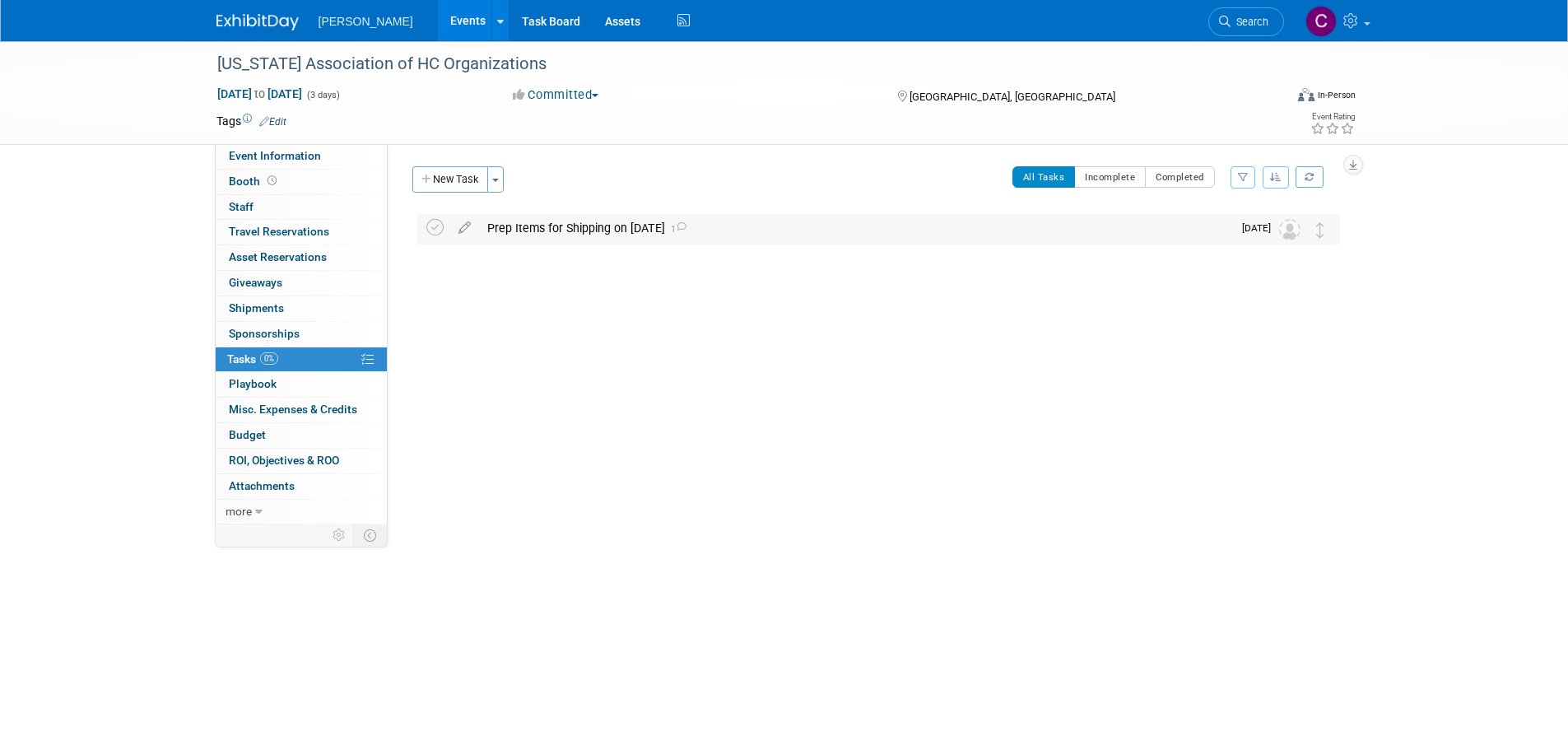
click at [574, 232] on div "Prep Items for Shipping on 9/17/25 1" at bounding box center [855, 227] width 753 height 28
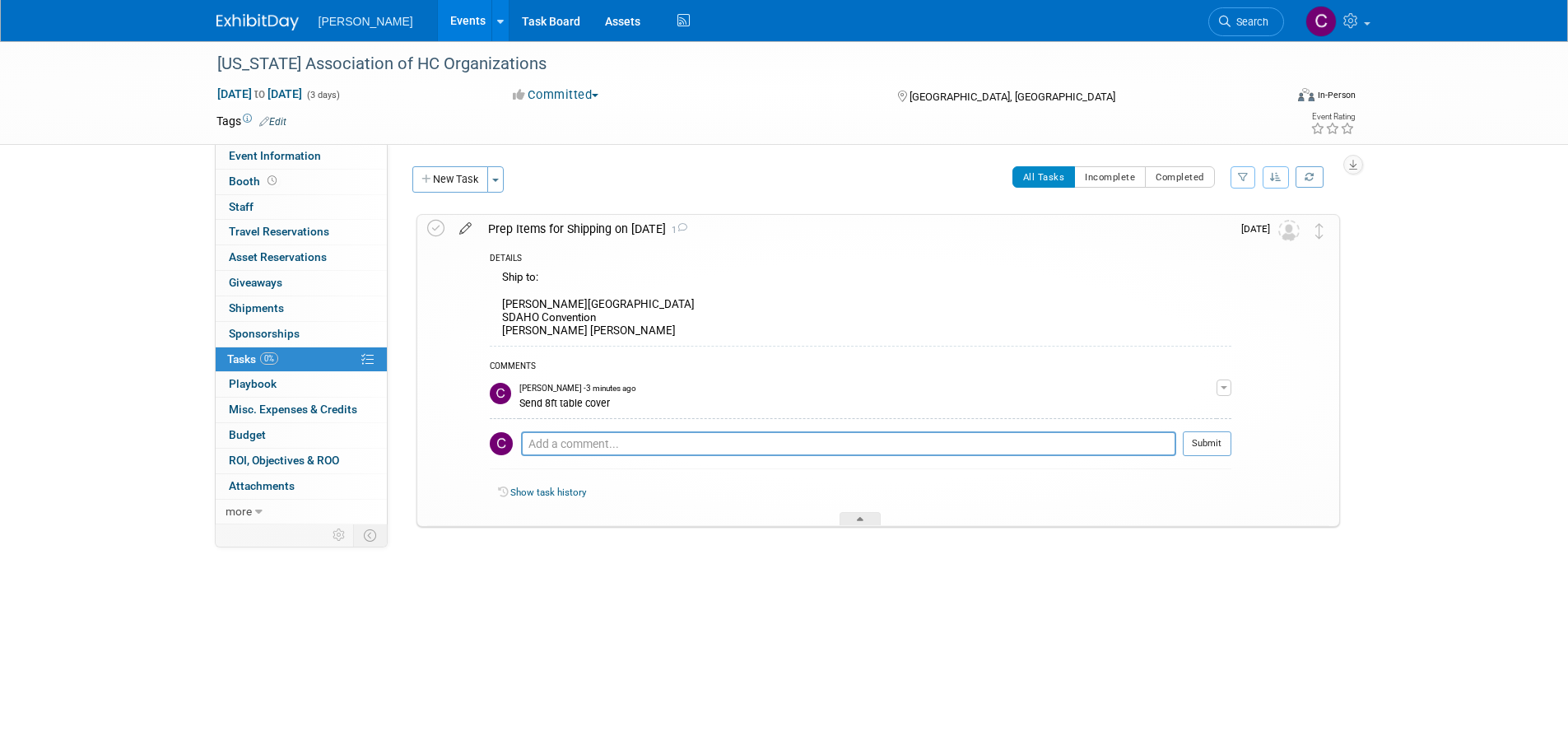
click at [471, 228] on icon at bounding box center [466, 225] width 29 height 21
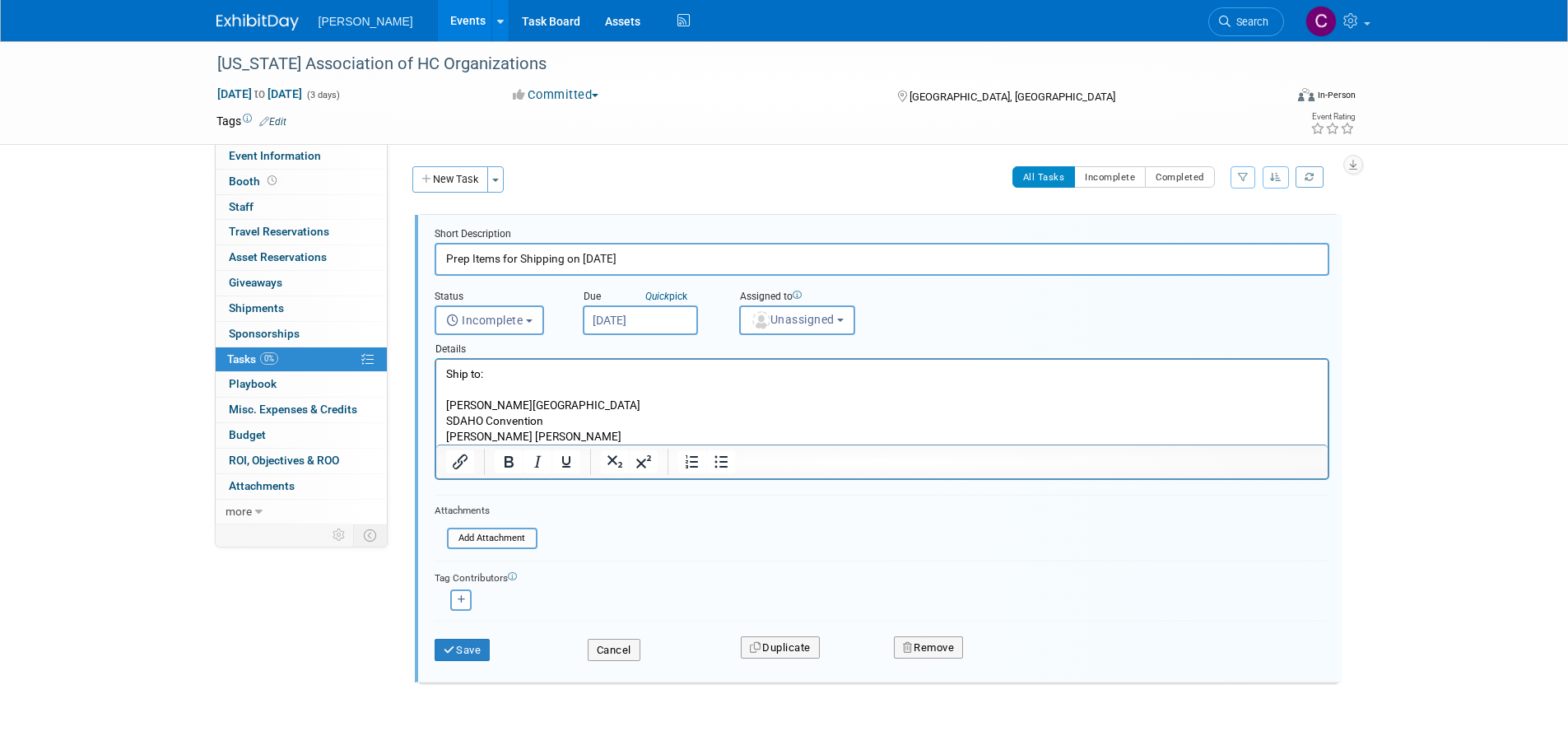
click at [544, 434] on p "Ship to: Denny Sanford PREMIER Center SDAHO Convention Hollis Cobb Booth" at bounding box center [881, 406] width 873 height 79
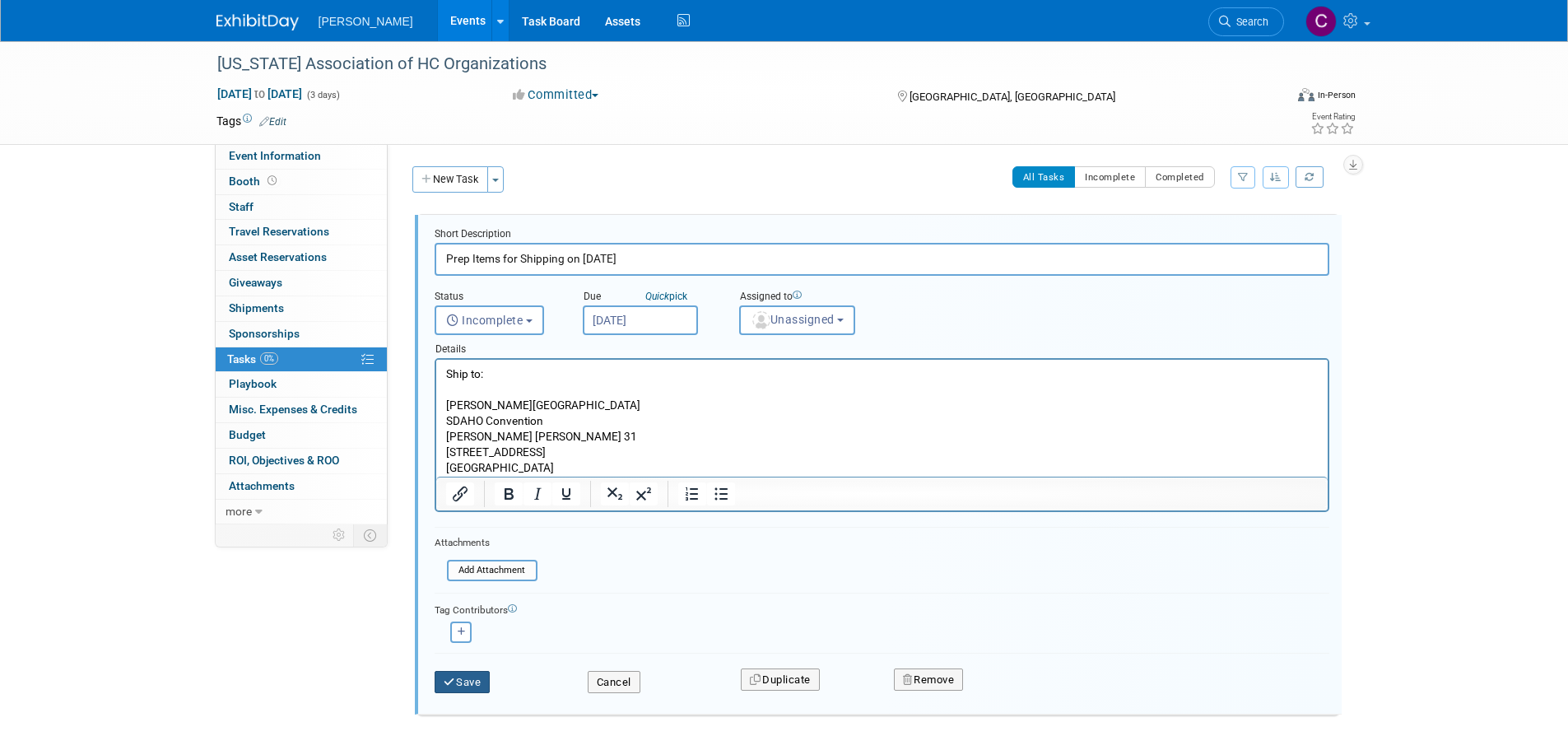
click at [472, 685] on button "Save" at bounding box center [462, 681] width 56 height 23
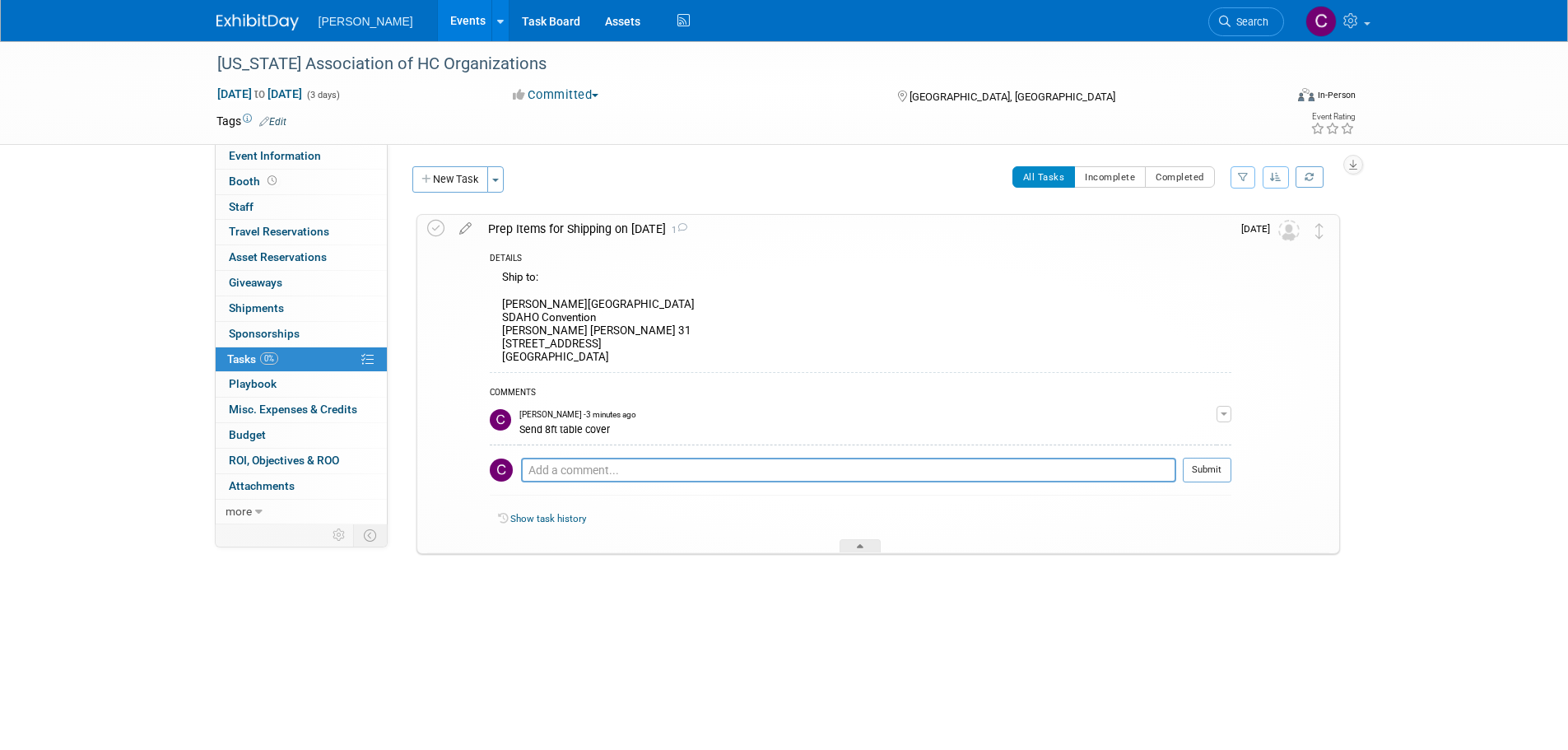
click at [238, 357] on span "Tasks 0%" at bounding box center [253, 359] width 51 height 13
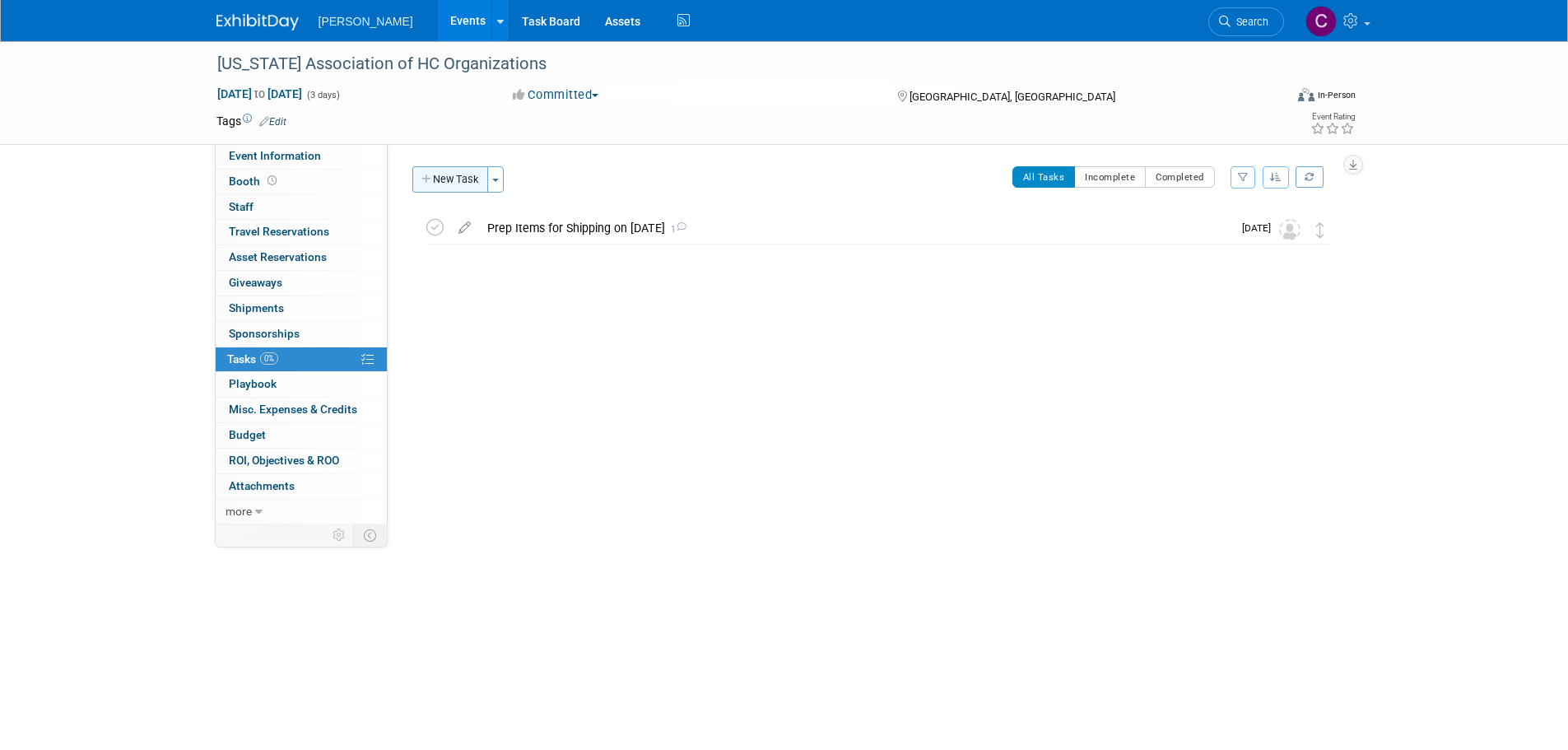
click at [461, 174] on button "New Task" at bounding box center [450, 179] width 76 height 26
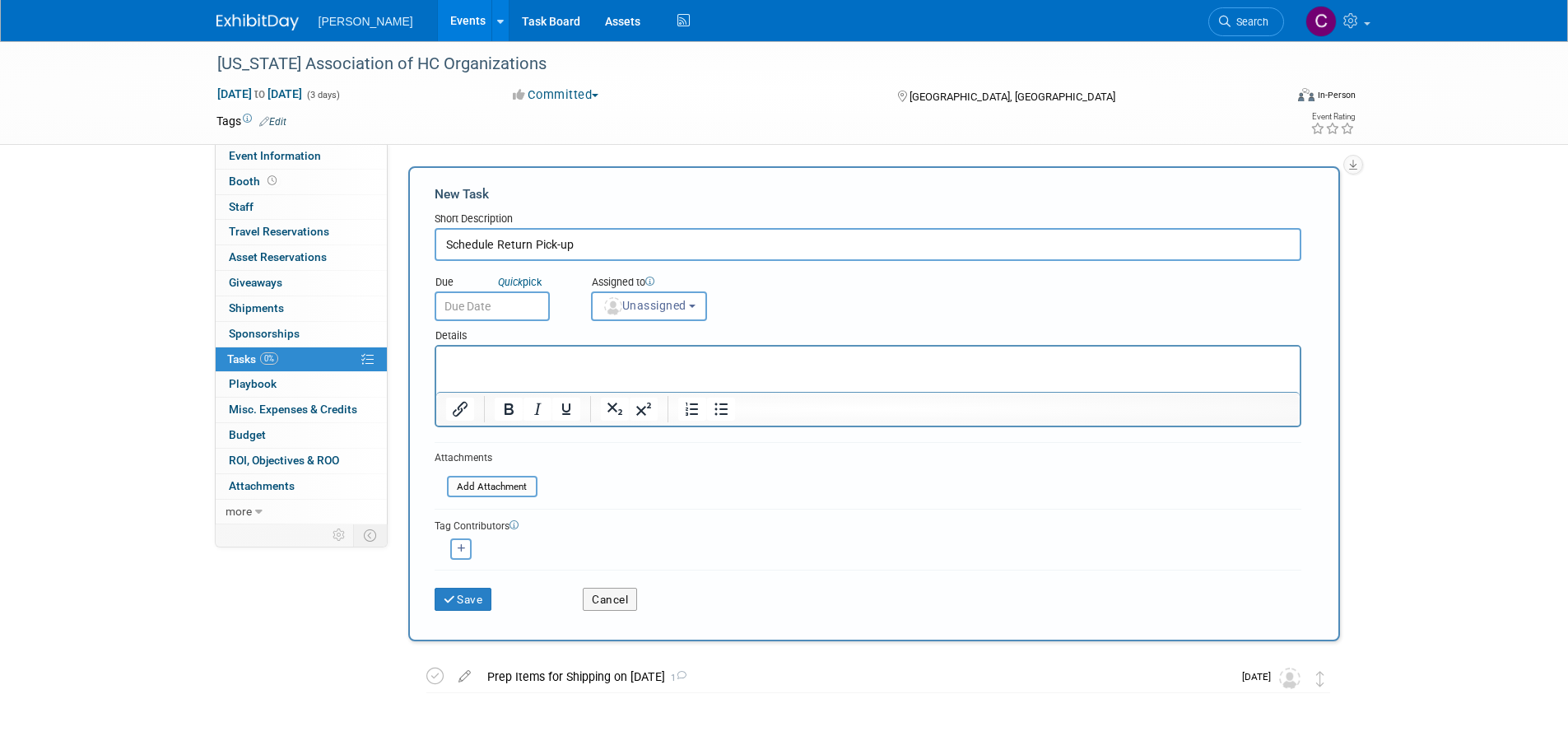
type input "Schedule Return Pick-up"
click at [502, 311] on input "text" at bounding box center [493, 306] width 115 height 29
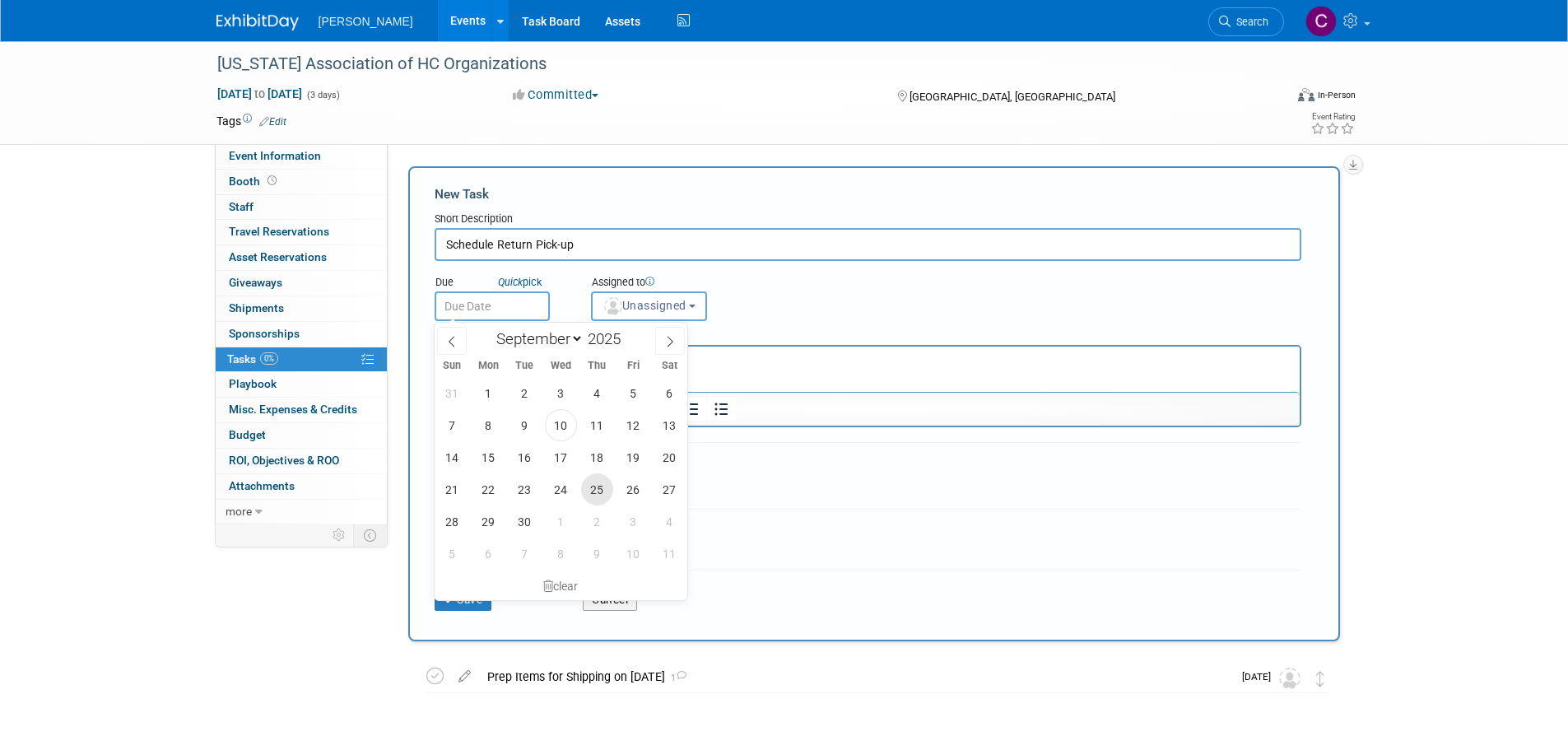
click at [610, 487] on span "25" at bounding box center [597, 489] width 32 height 32
type input "Sep 25, 2025"
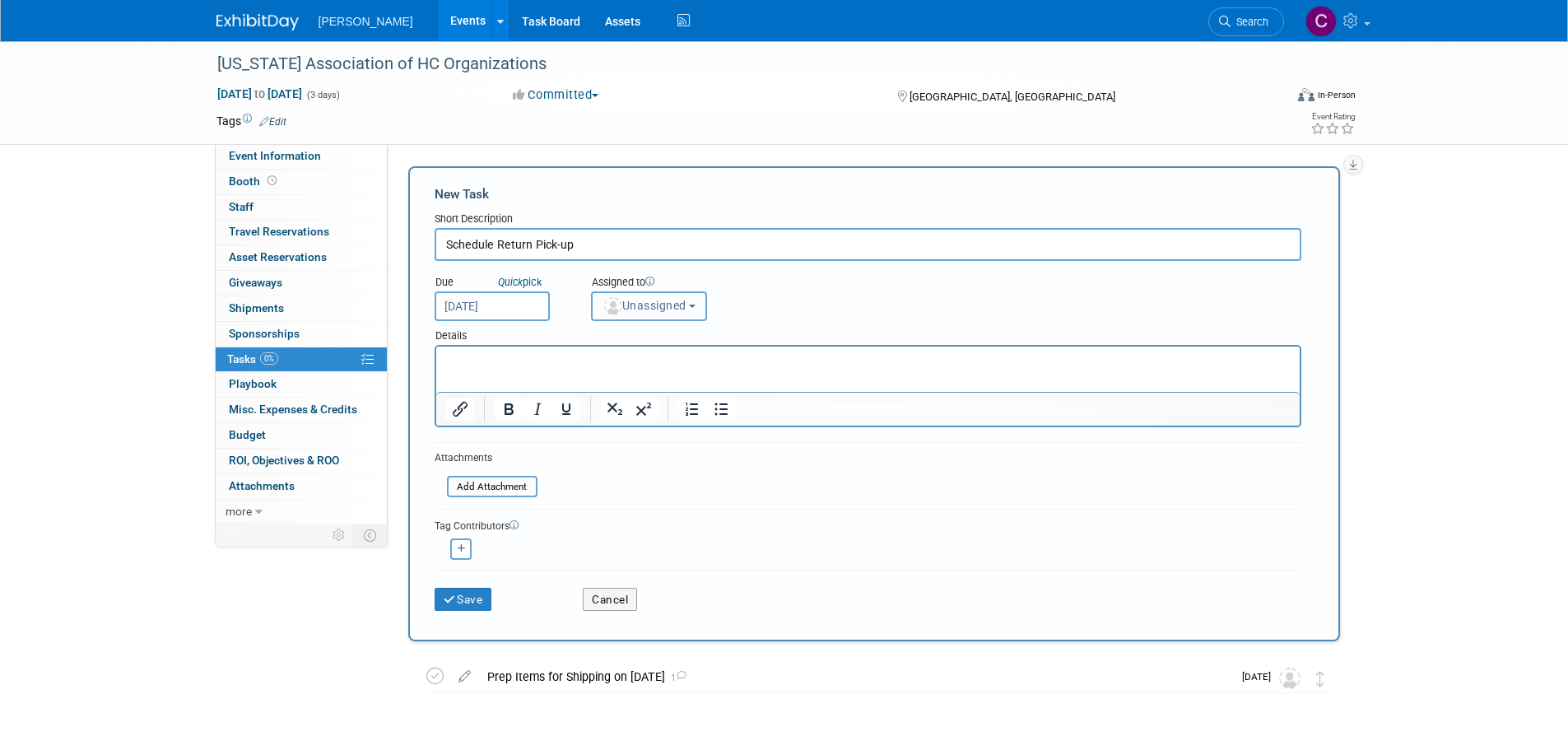
click at [679, 303] on span "Unassigned" at bounding box center [644, 305] width 84 height 13
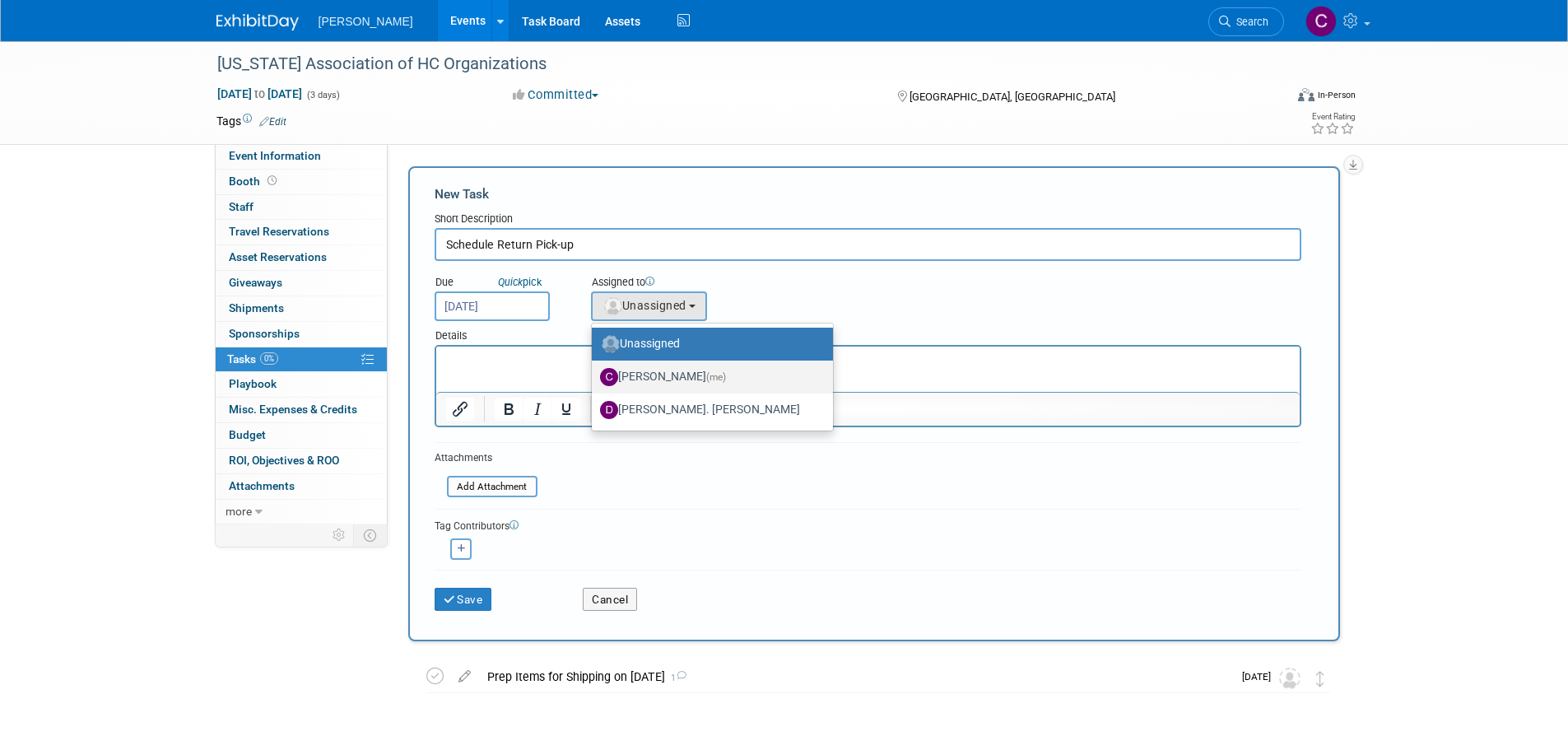
click at [646, 370] on label "Chris Cobb (me)" at bounding box center [708, 376] width 217 height 26
click at [594, 370] on input "Chris Cobb (me)" at bounding box center [589, 375] width 11 height 11
select select "8e291c18-5075-4415-97dd-f61b126a9a51"
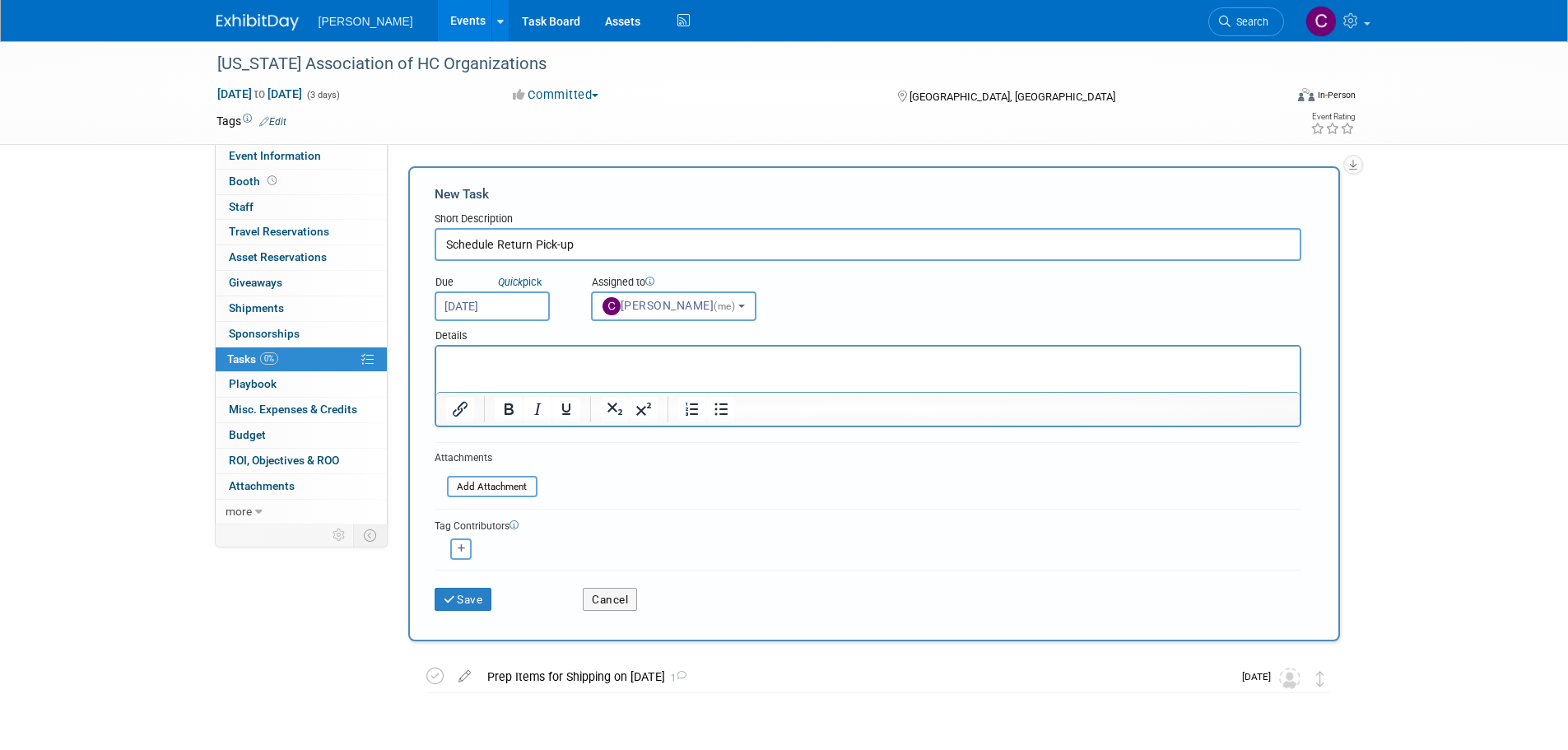
click at [496, 365] on p "Rich Text Area. Press ALT-0 for help." at bounding box center [867, 362] width 844 height 16
click at [472, 599] on button "Save" at bounding box center [463, 598] width 58 height 23
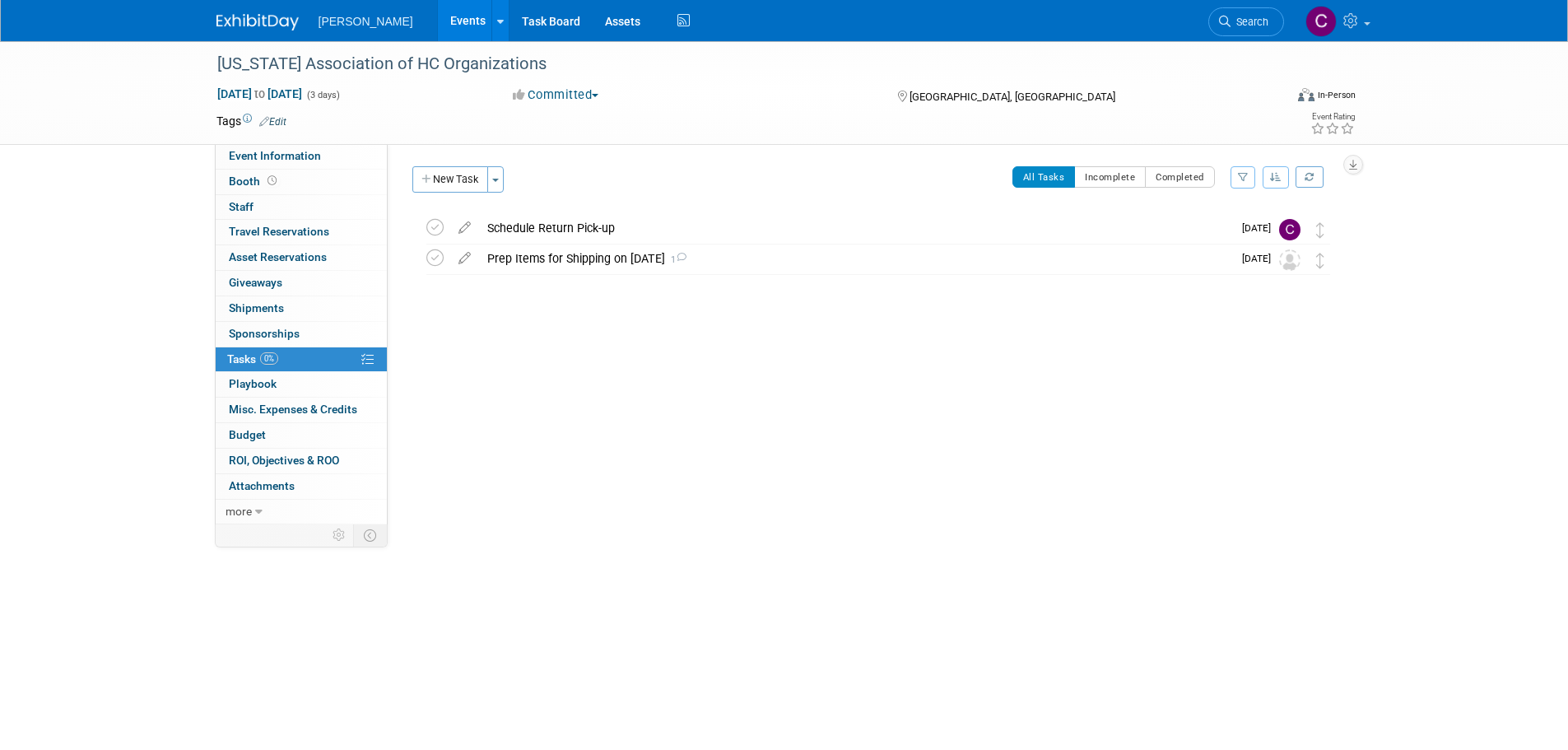
click at [438, 23] on link "Events" at bounding box center [468, 20] width 60 height 41
